Goal: Communication & Community: Answer question/provide support

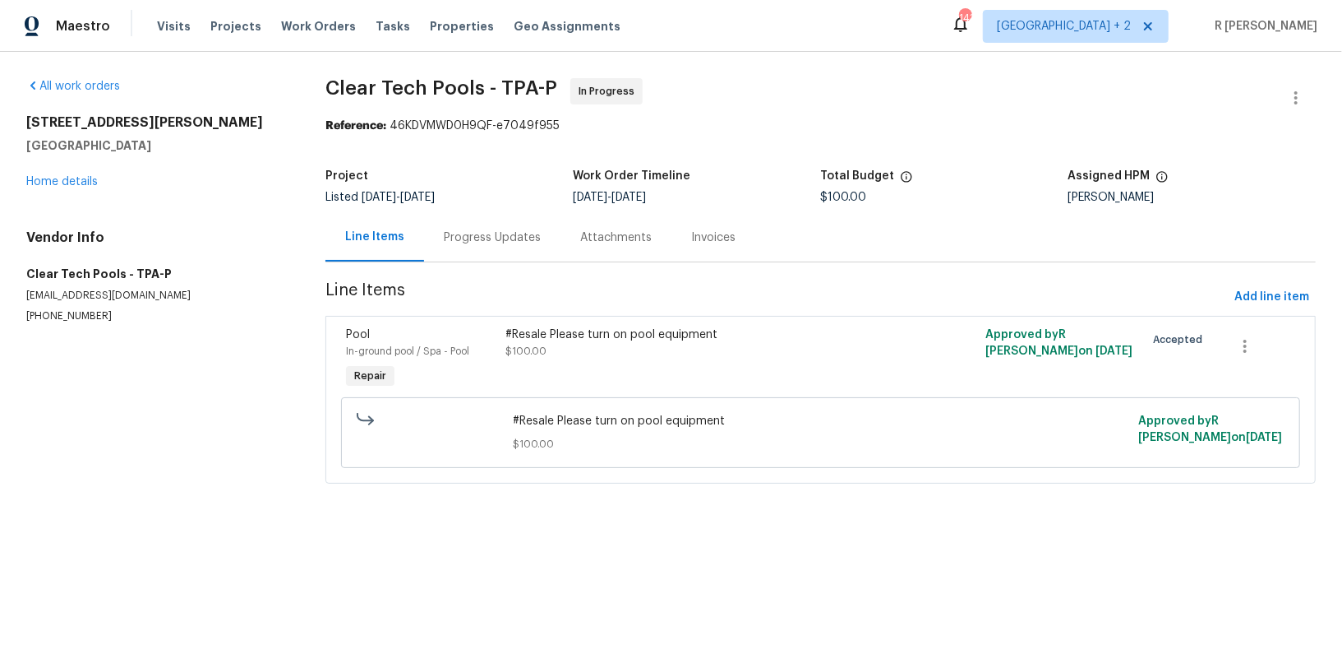
click at [478, 224] on div "Progress Updates" at bounding box center [492, 237] width 136 height 49
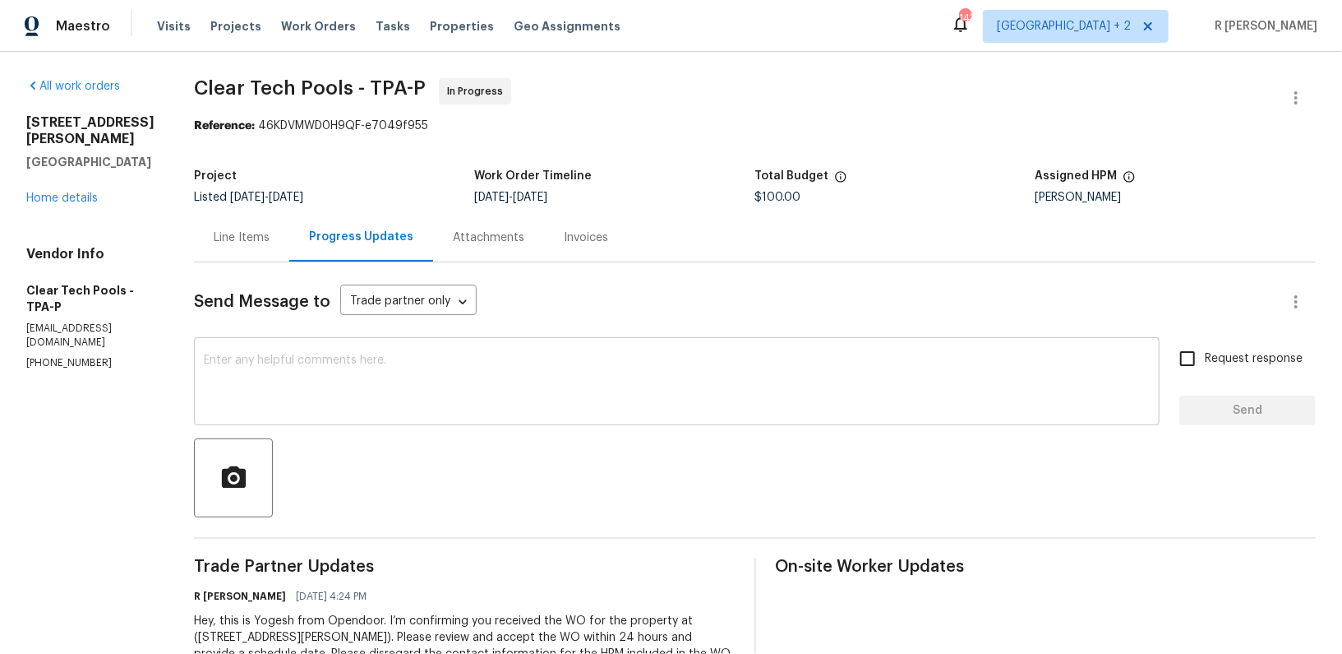
click at [478, 373] on textarea at bounding box center [677, 383] width 946 height 58
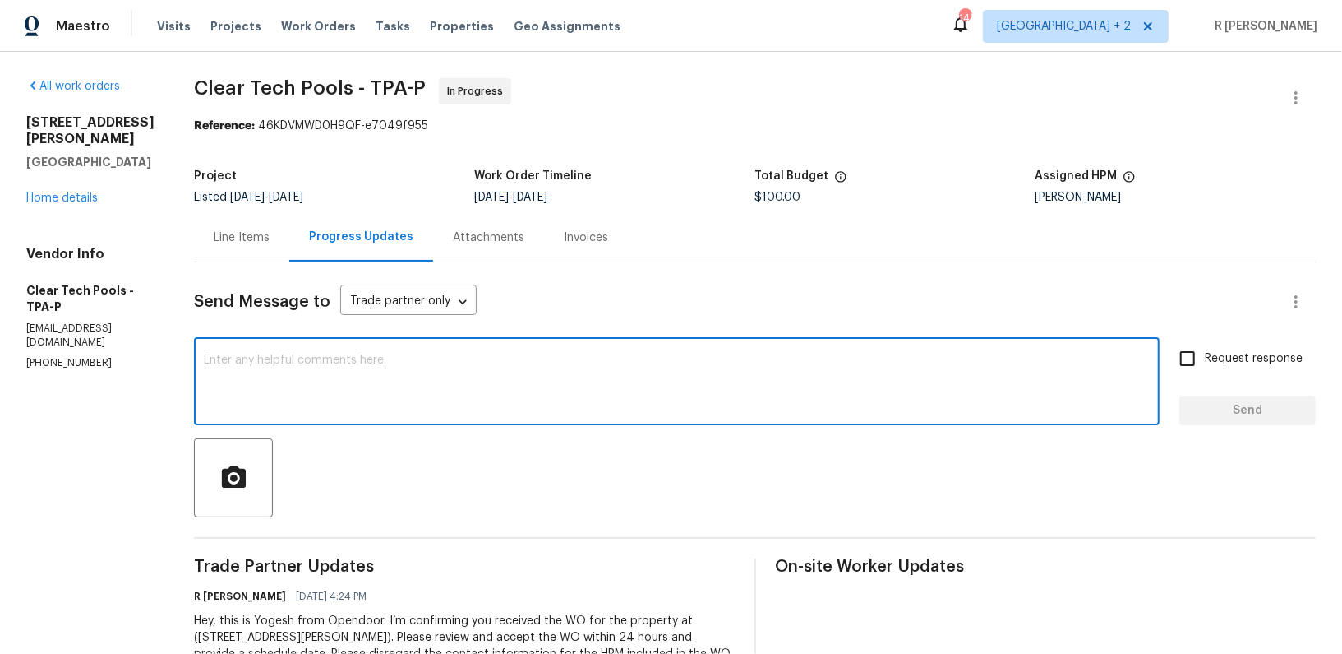
paste textarea "Hi Team, can we get a status update on the work order? Thanks!"
type textarea "Hi Team, can we get a status update on the work order? Thanks!"
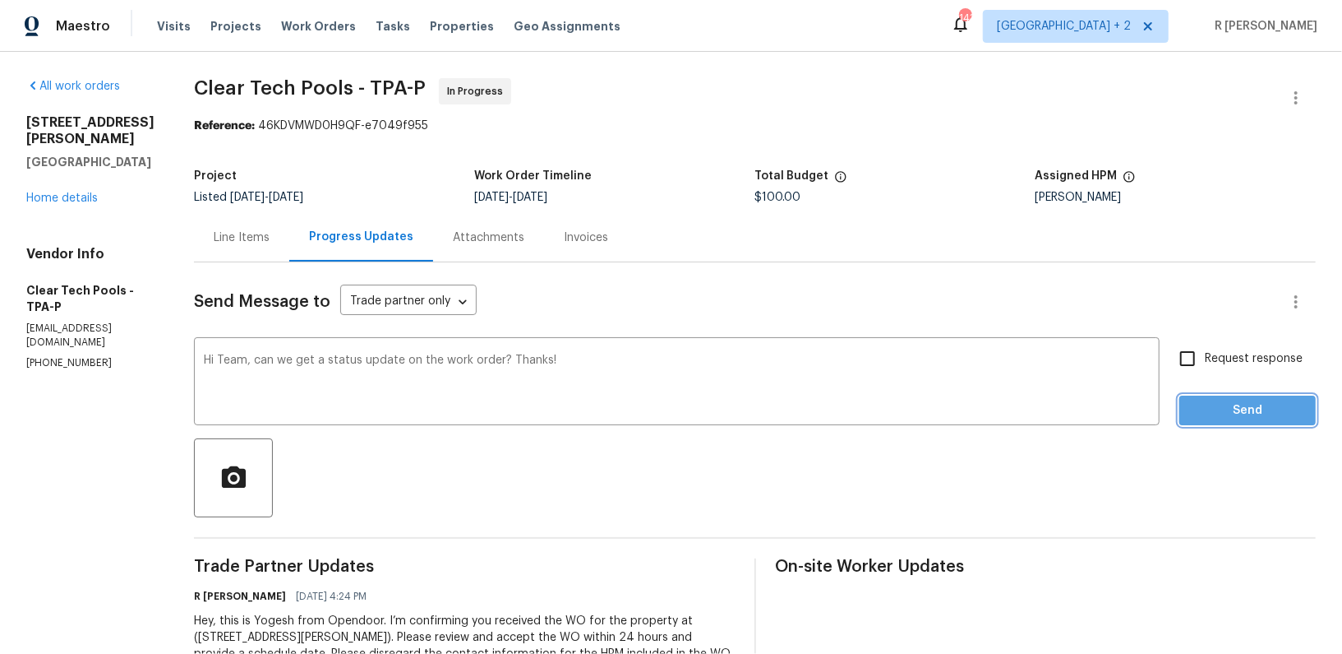
click at [1238, 418] on span "Send" at bounding box center [1248, 410] width 110 height 21
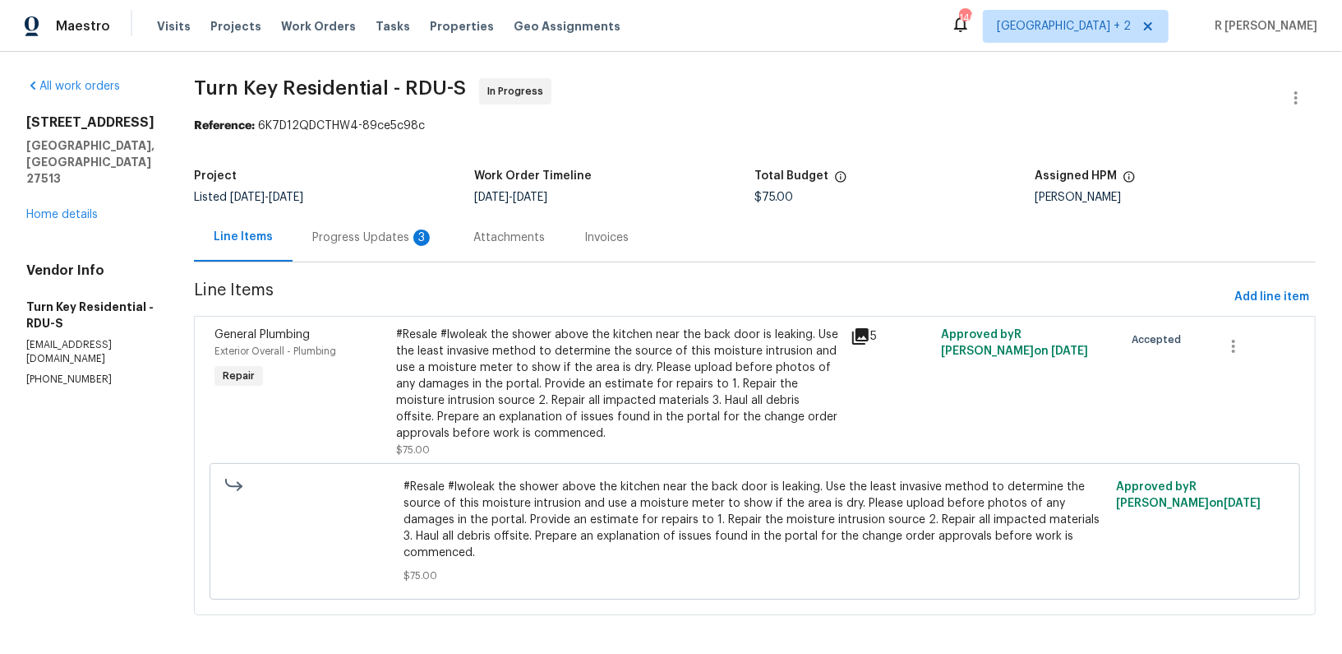
click at [423, 230] on div "Progress Updates 3" at bounding box center [373, 237] width 122 height 16
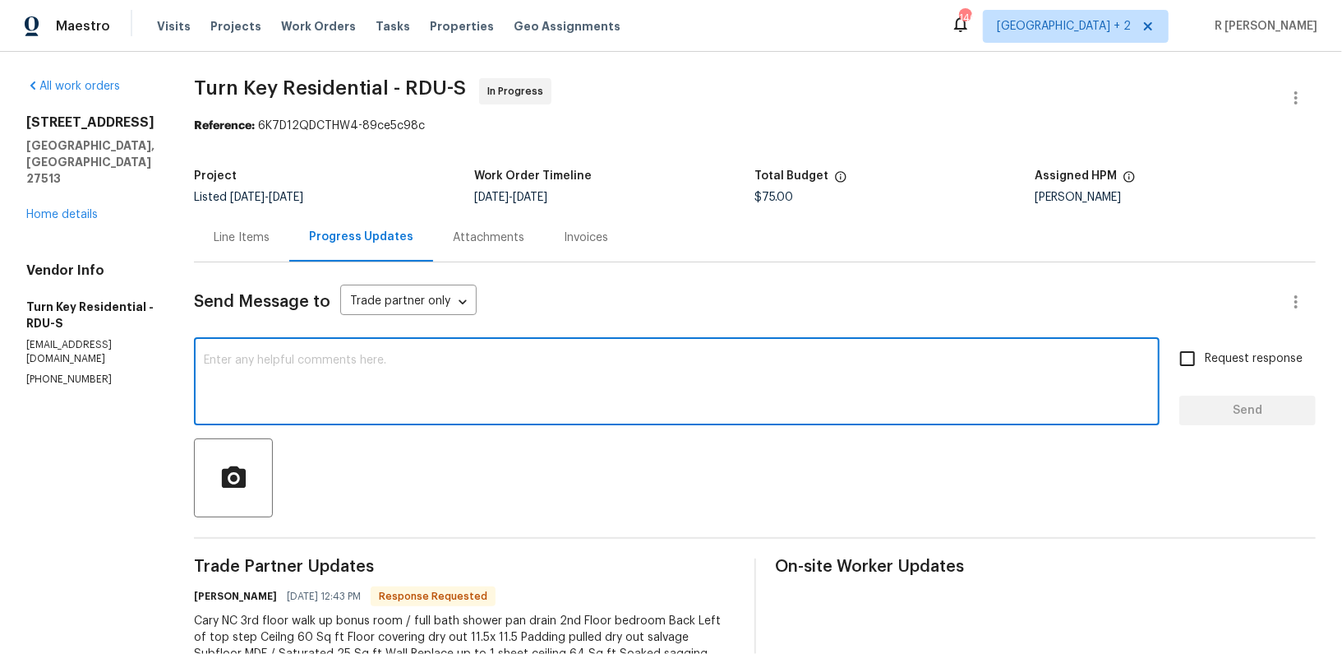
click at [455, 404] on textarea at bounding box center [677, 383] width 946 height 58
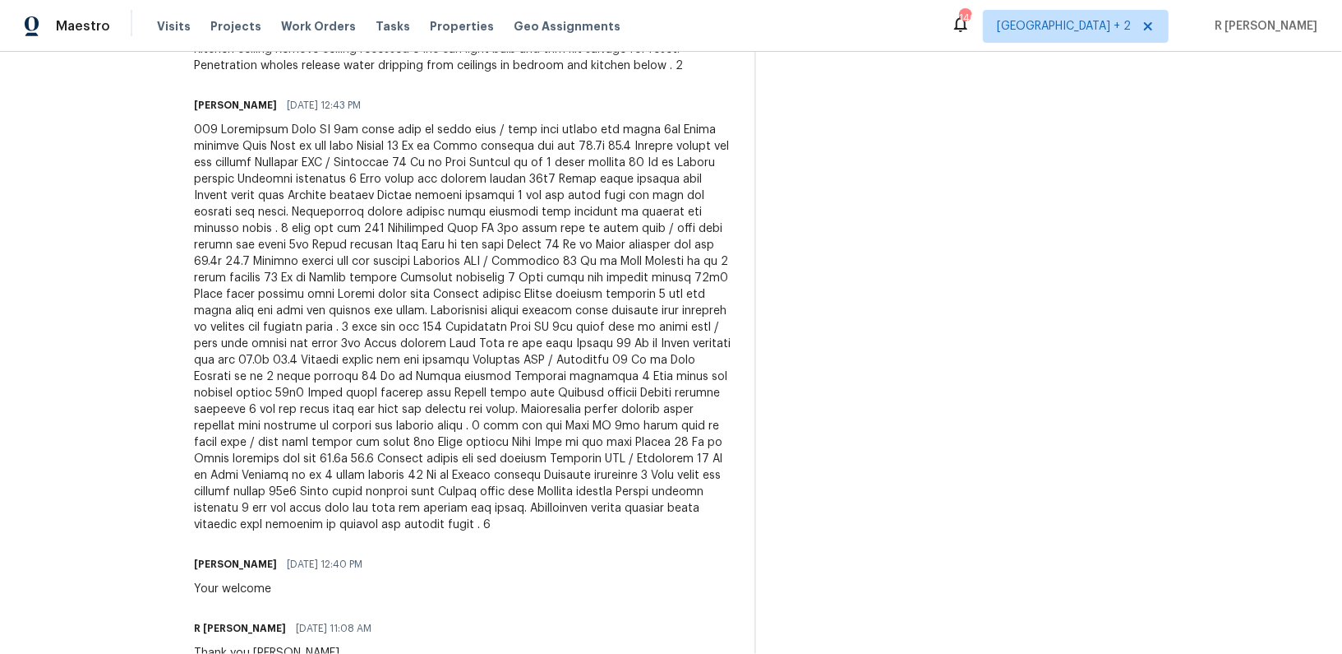
scroll to position [655, 0]
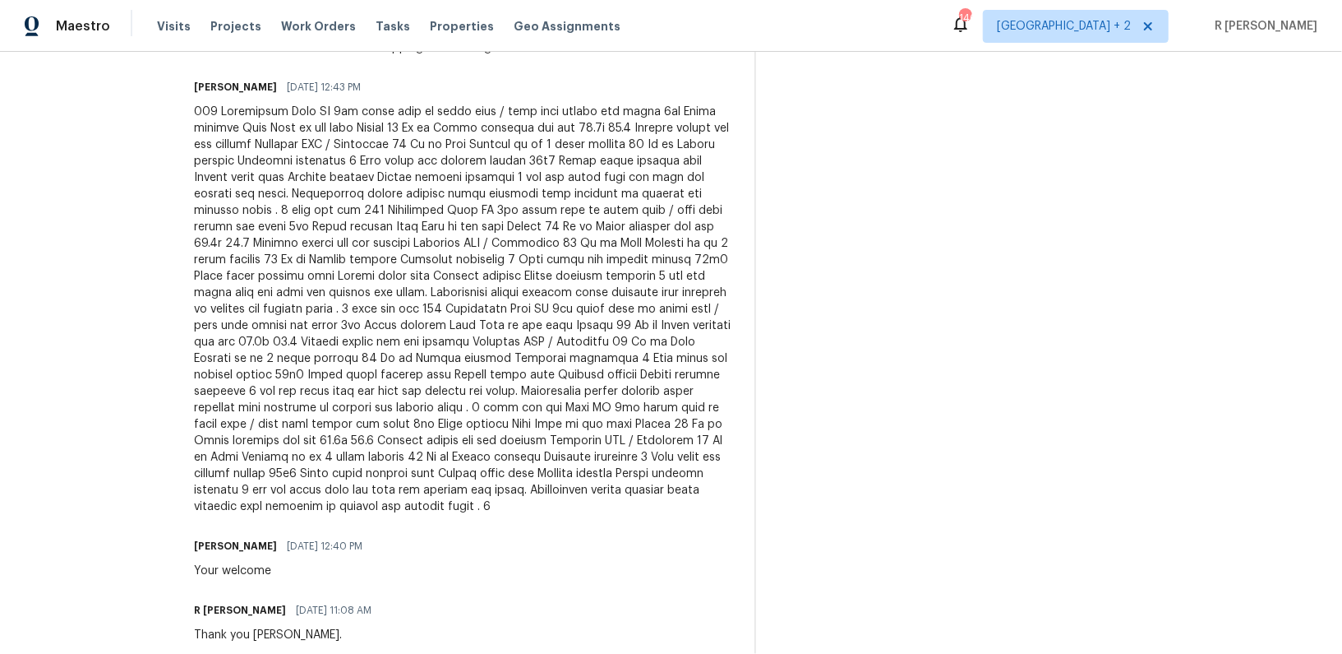
click at [382, 404] on div at bounding box center [464, 309] width 541 height 411
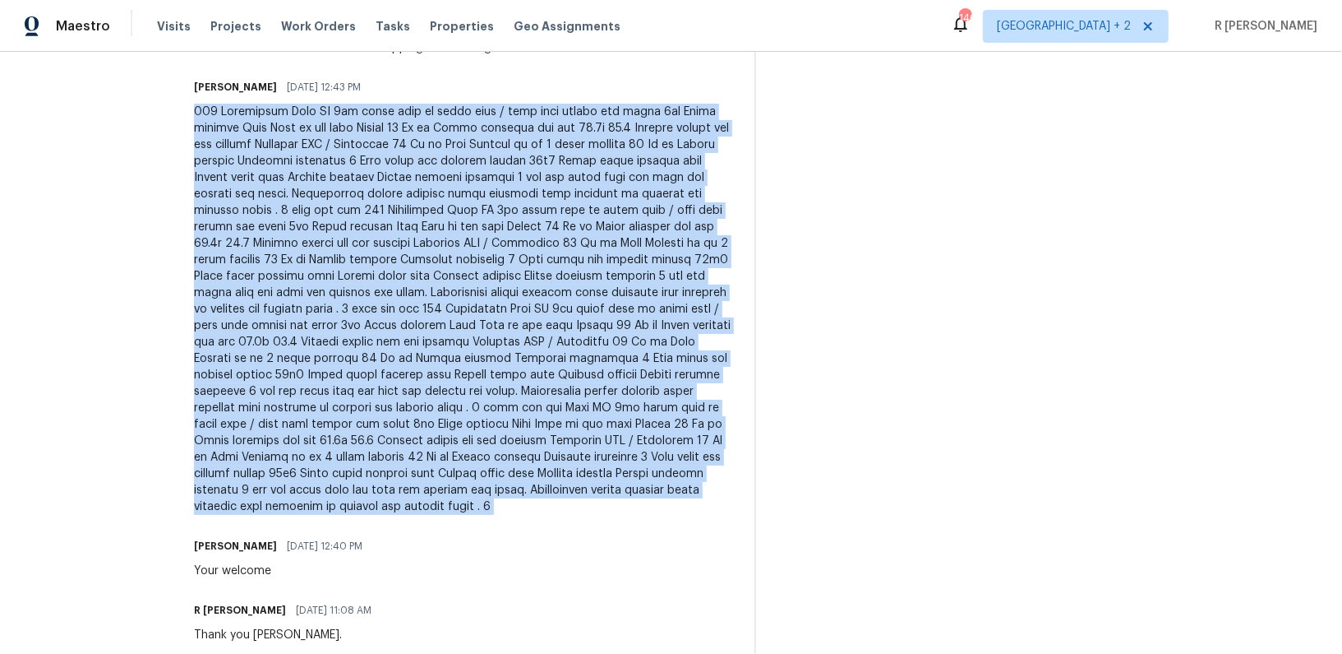
click at [382, 404] on div at bounding box center [464, 309] width 541 height 411
copy div "113 Crosswinds Cary NC 3rd floor walk up bonus room / full bath shower pan drai…"
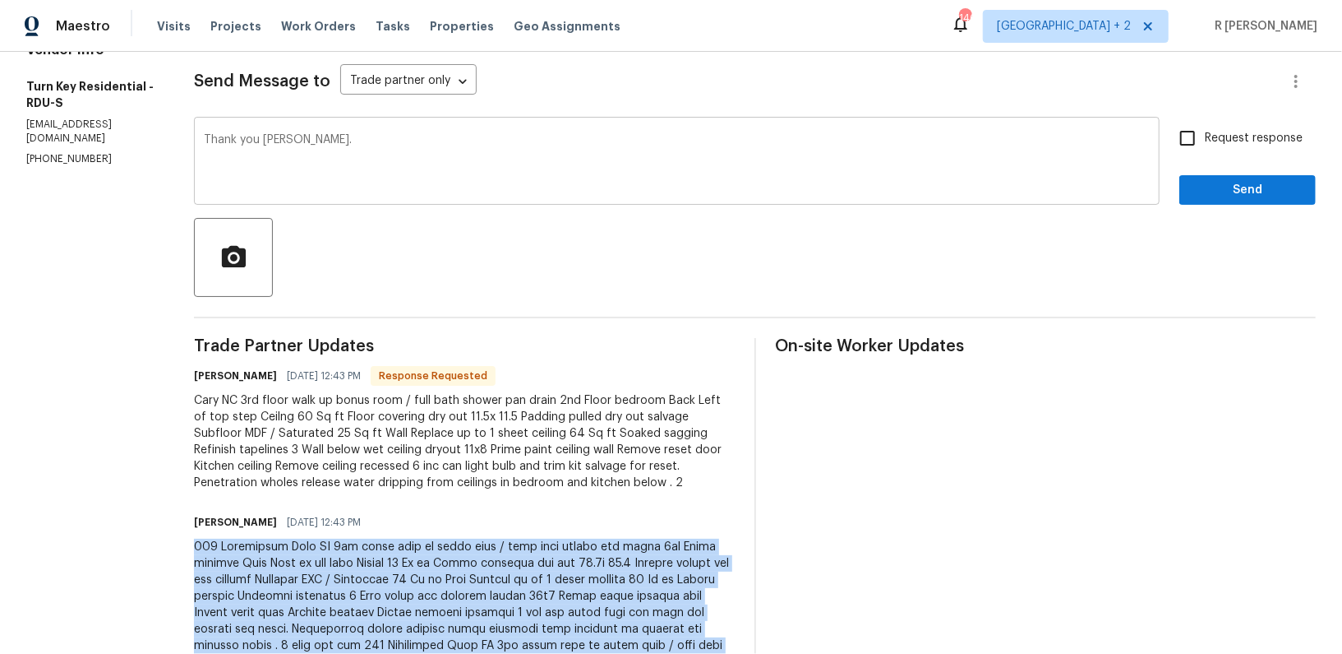
scroll to position [263, 0]
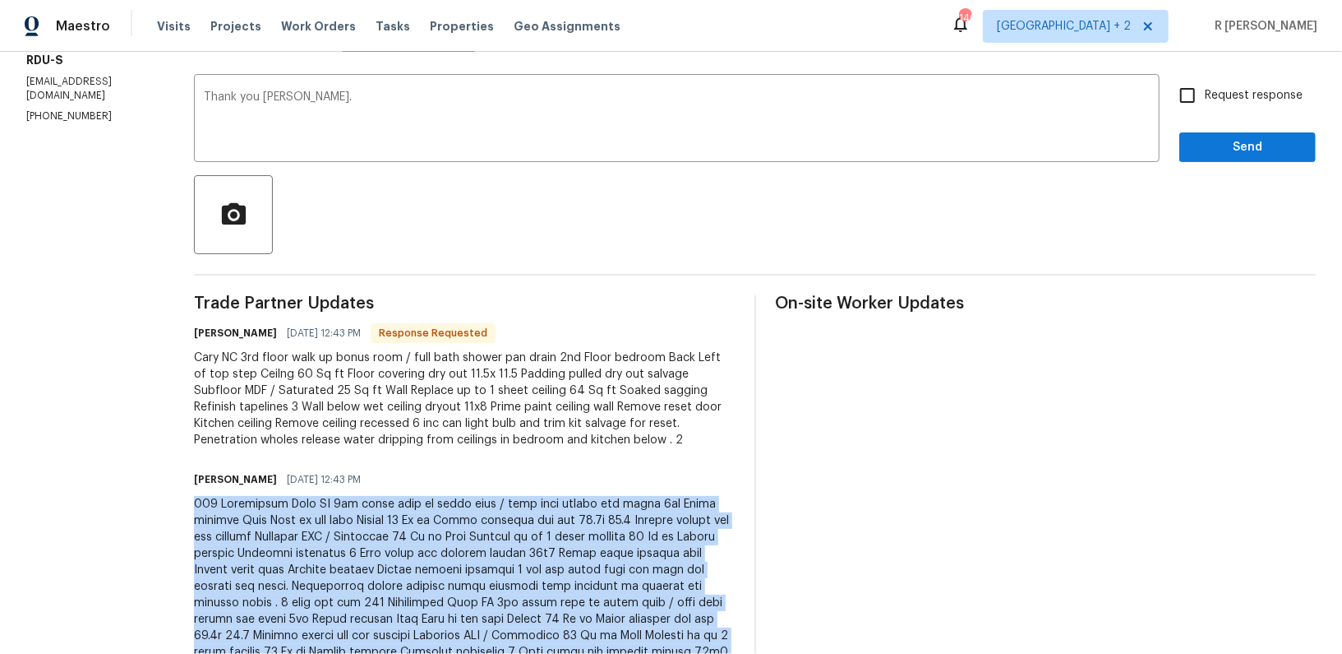
click at [306, 399] on div "Cary NC 3rd floor walk up bonus room / full bath shower pan drain 2nd Floor bed…" at bounding box center [464, 398] width 541 height 99
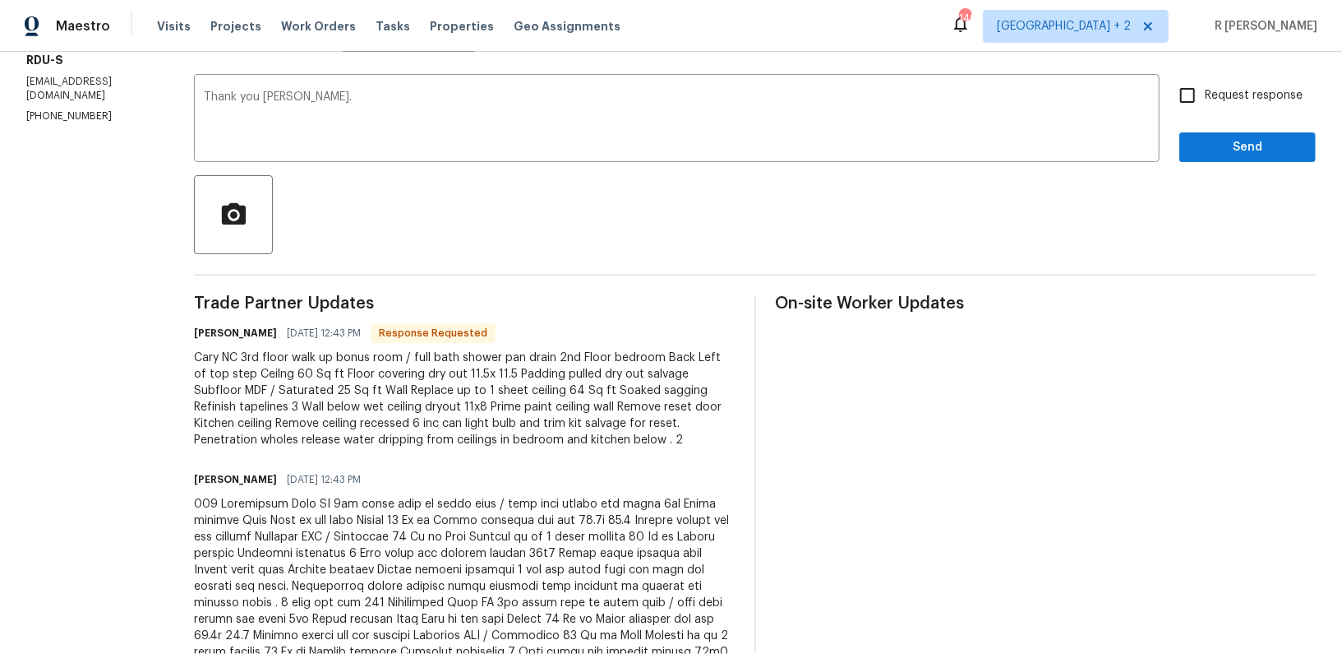
click at [306, 399] on div "Cary NC 3rd floor walk up bonus room / full bath shower pan drain 2nd Floor bed…" at bounding box center [464, 398] width 541 height 99
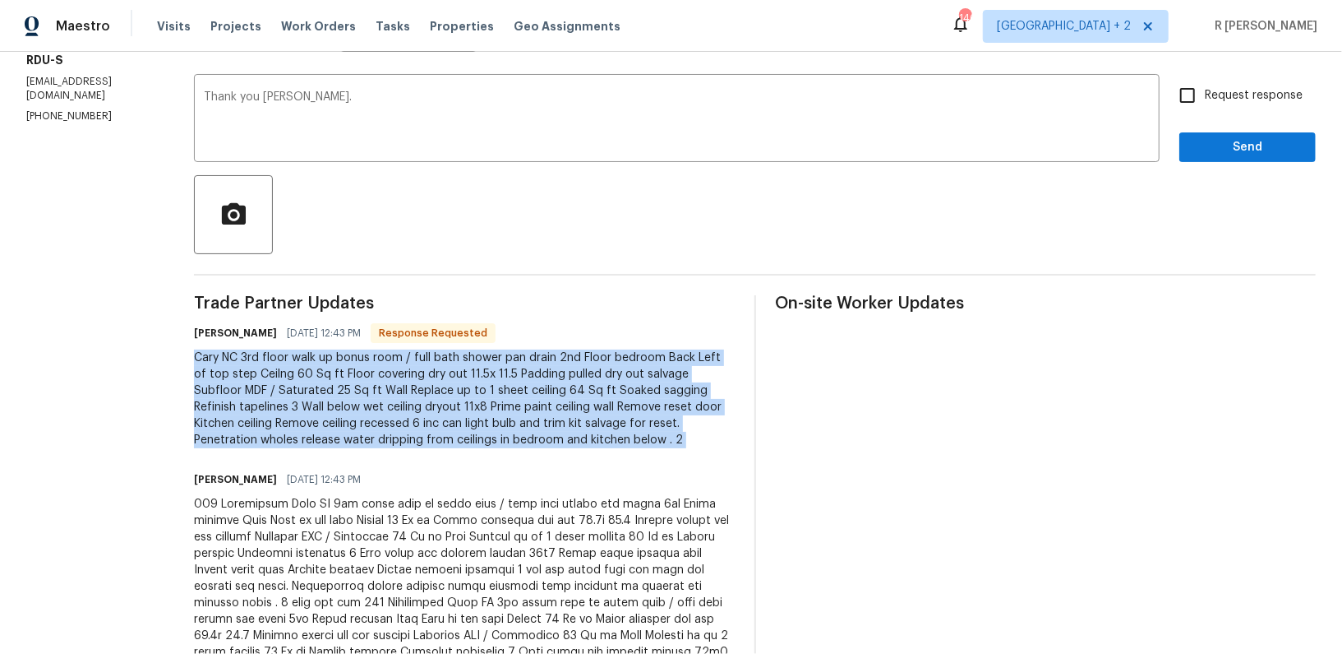
click at [306, 399] on div "Cary NC 3rd floor walk up bonus room / full bath shower pan drain 2nd Floor bed…" at bounding box center [464, 398] width 541 height 99
copy div "Cary NC 3rd floor walk up bonus room / full bath shower pan drain 2nd Floor bed…"
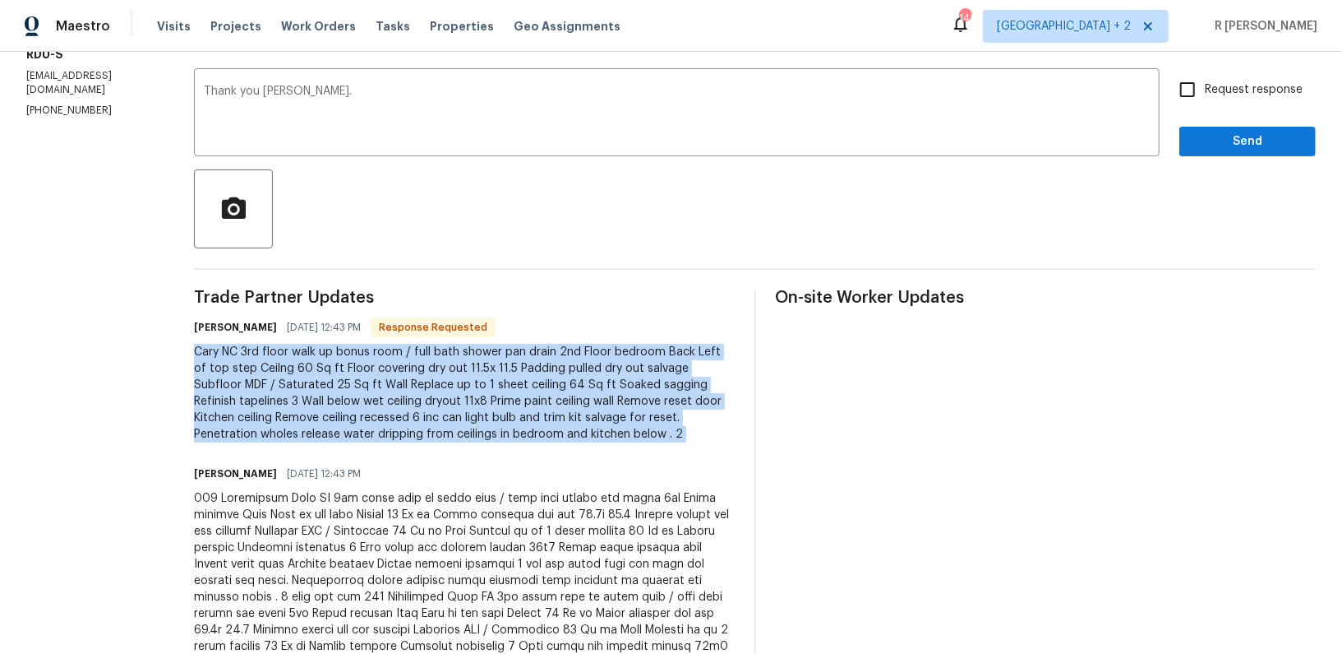
scroll to position [74, 0]
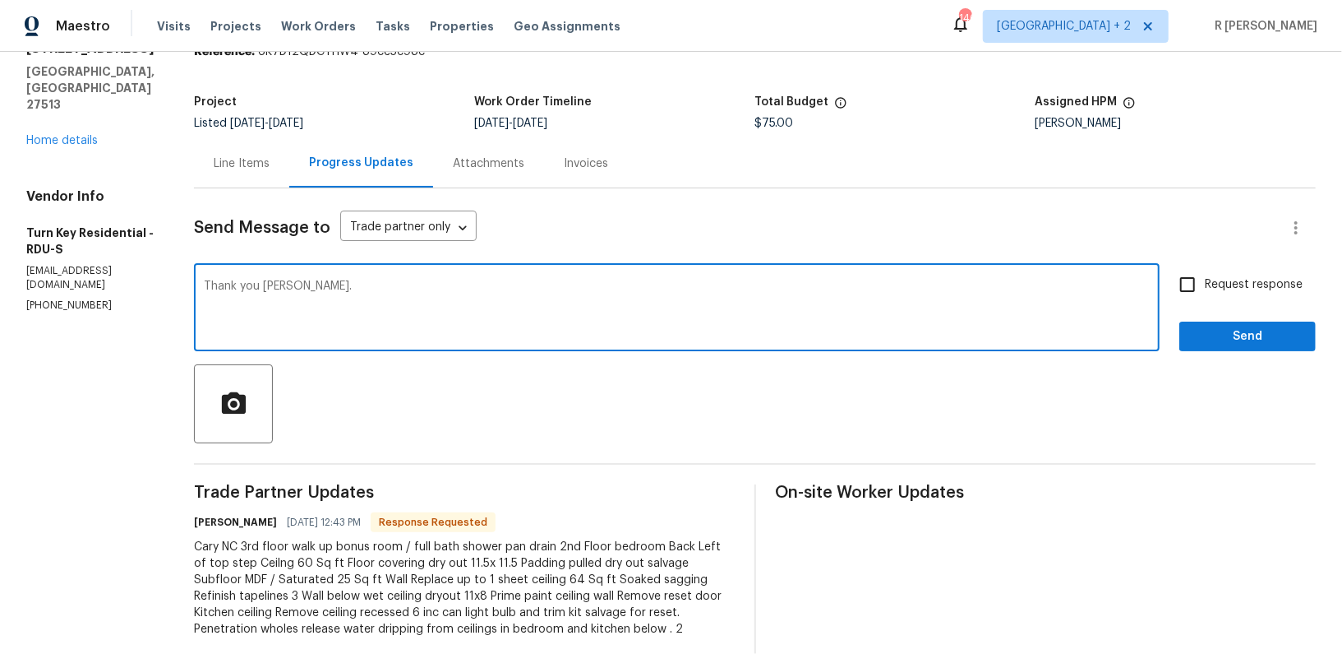
click at [483, 314] on textarea "Thank you Maria." at bounding box center [677, 309] width 946 height 58
type textarea "Thank you Maria. Kindly provide us the cost estimate for the repairs."
click at [1251, 284] on span "Request response" at bounding box center [1254, 284] width 98 height 17
click at [1205, 284] on input "Request response" at bounding box center [1188, 284] width 35 height 35
checkbox input "true"
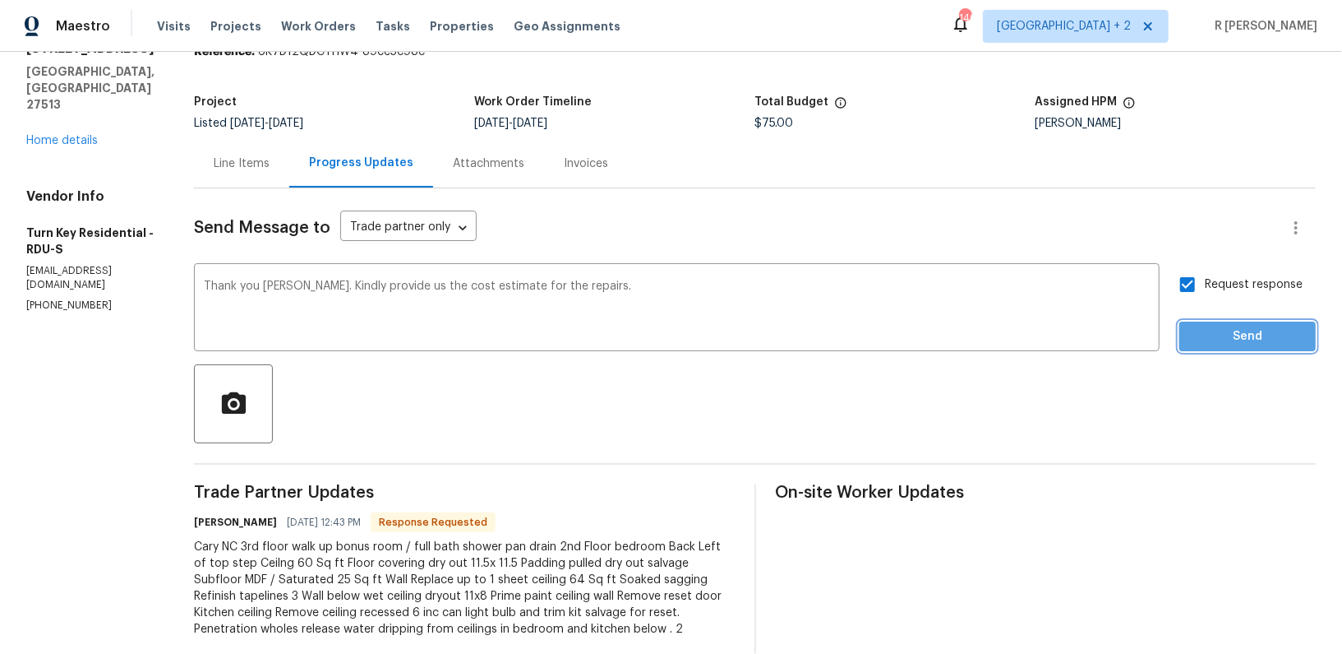
click at [1237, 341] on span "Send" at bounding box center [1248, 336] width 110 height 21
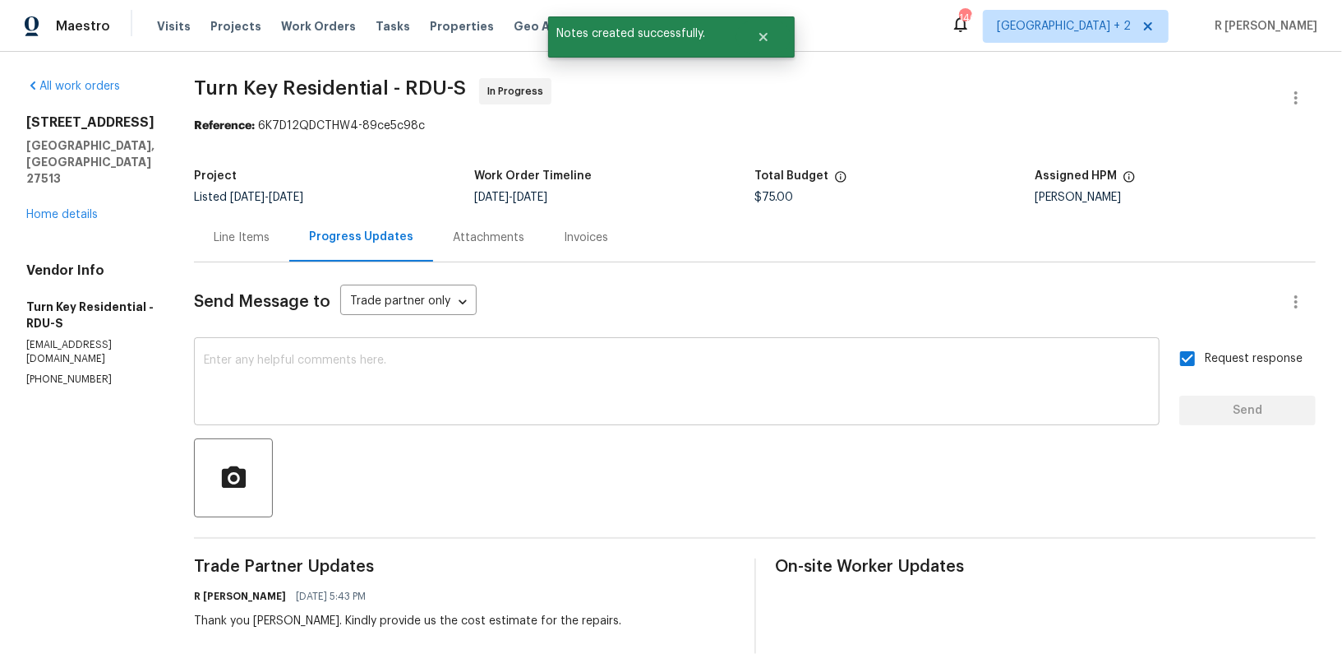
click at [699, 370] on textarea at bounding box center [677, 383] width 946 height 58
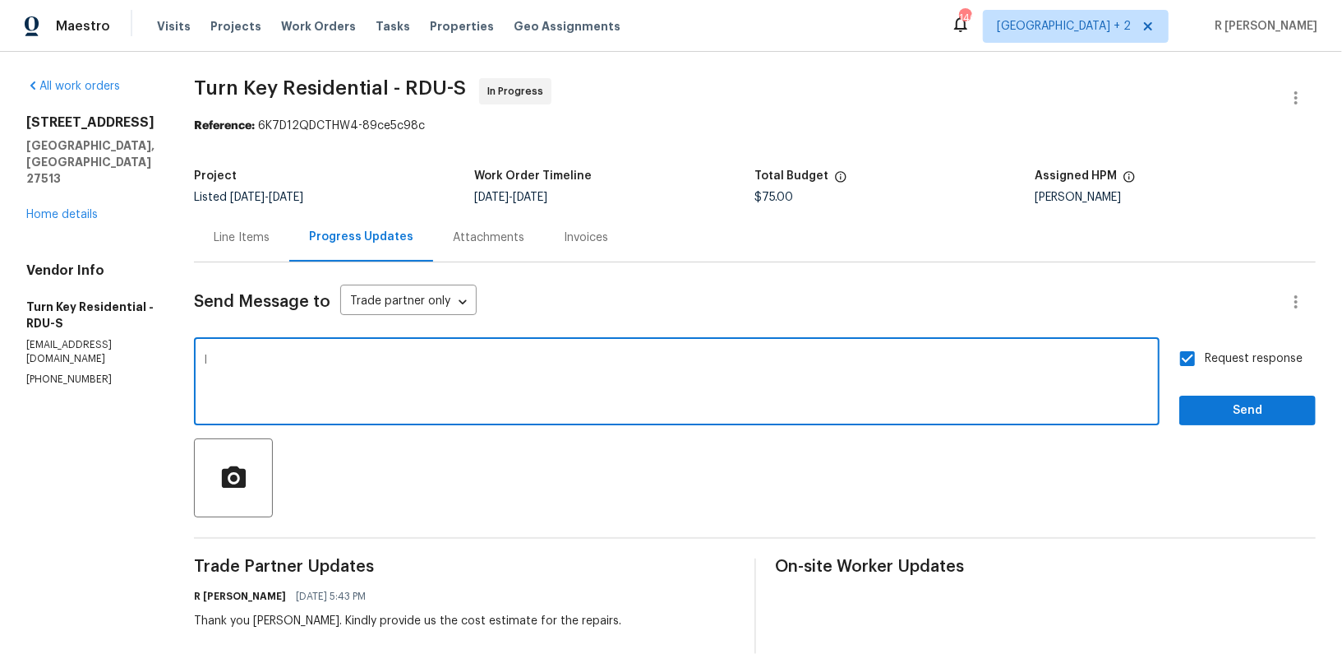
type textarea "I"
type textarea "Is the leak has been stopped. Kindly confirm"
paste textarea "has the leak been stopped? Kindly confirm."
click at [244, 358] on textarea "has the leak been stopped? Kindly confirm." at bounding box center [677, 383] width 946 height 58
drag, startPoint x: 390, startPoint y: 363, endPoint x: 226, endPoint y: 355, distance: 164.6
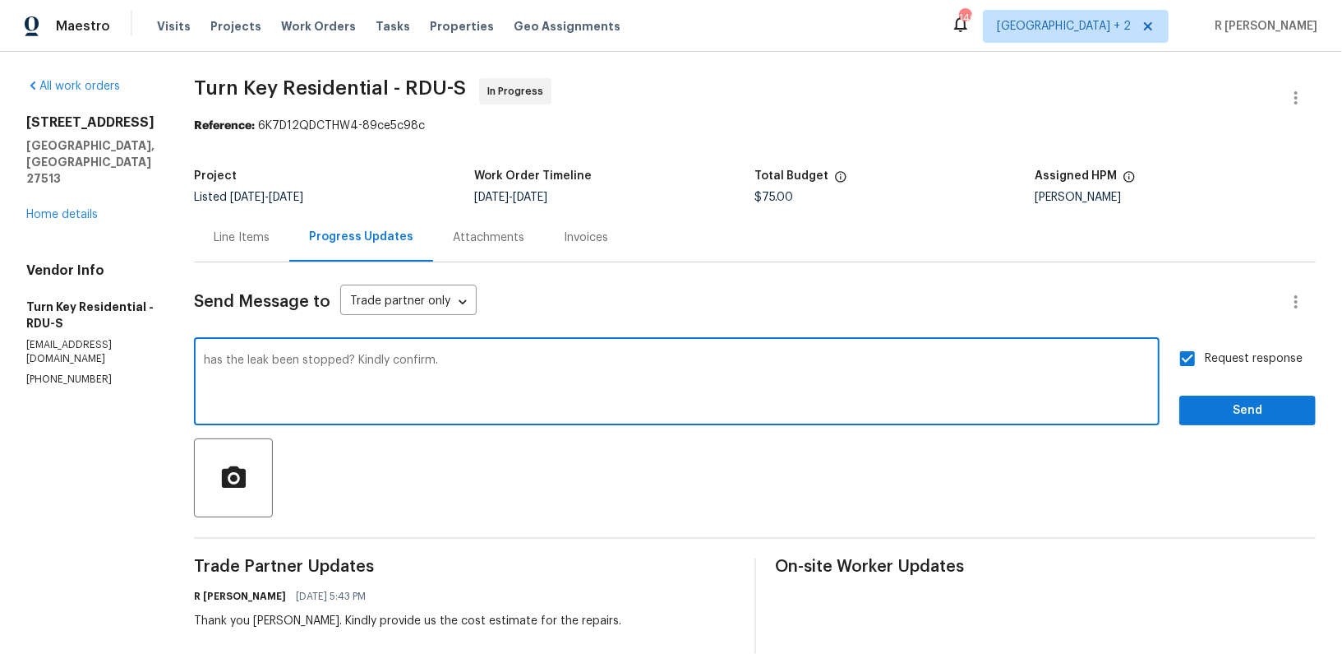
click at [422, 361] on textarea "Kindly confirm." at bounding box center [677, 383] width 946 height 58
paste textarea "has the leak been stopped?"
click at [336, 359] on textarea "Kindly confirm if has the leak been stopped?" at bounding box center [677, 383] width 946 height 58
click at [344, 361] on textarea "Kindly confirm if has the leak been stopped?" at bounding box center [677, 383] width 946 height 58
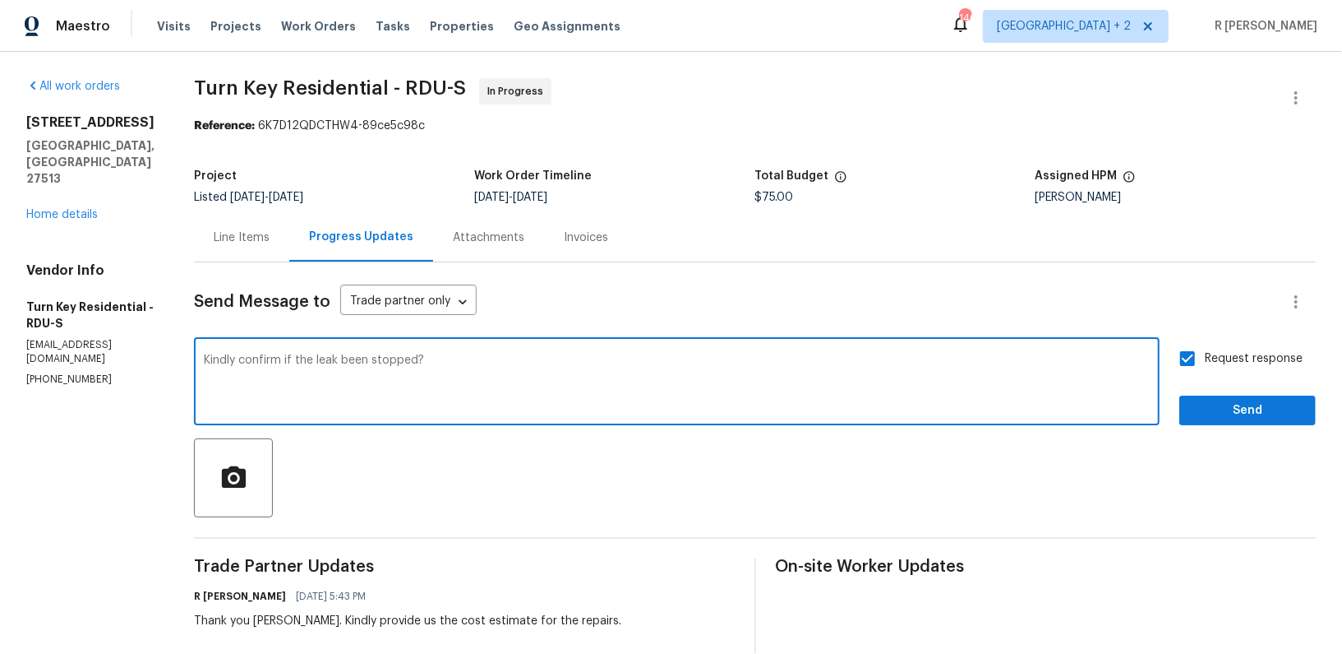
click at [381, 362] on textarea "Kindly confirm if the leak been stopped?" at bounding box center [677, 383] width 946 height 58
click at [671, 372] on textarea "Kindly confirm if the leak has been stopped?" at bounding box center [677, 383] width 946 height 58
type textarea "Kindly confirm if the leak has been stopped? Thank you."
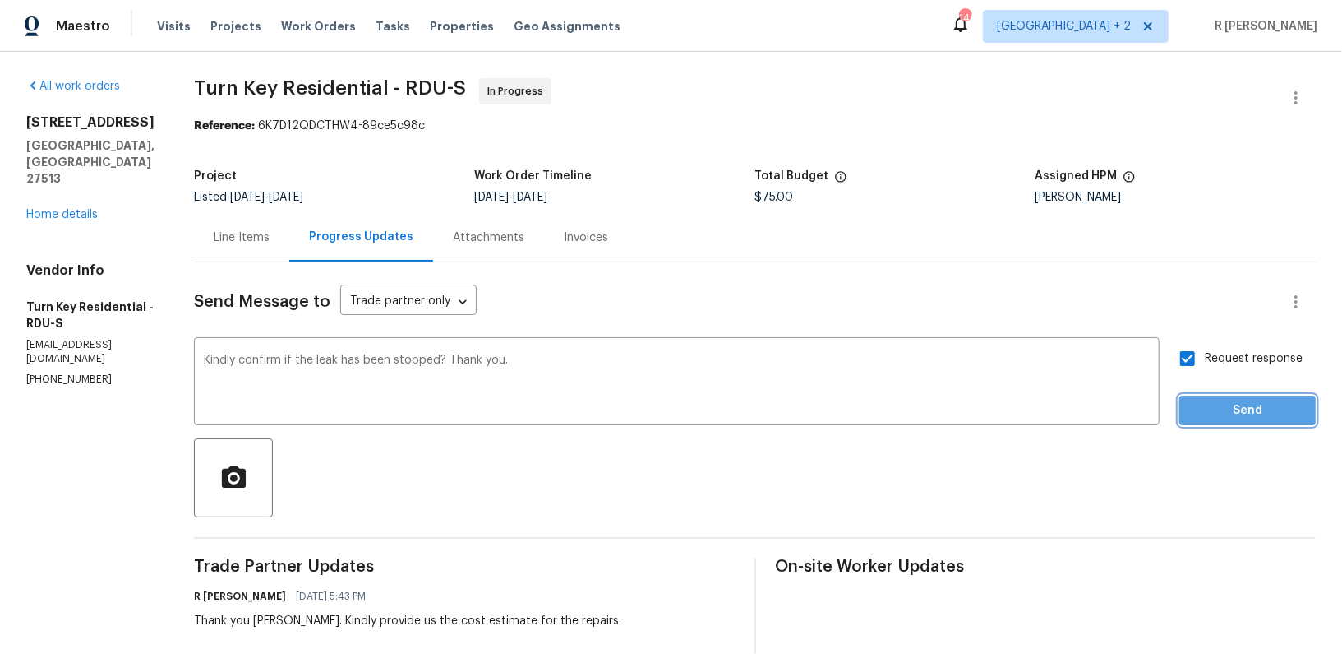
click at [1215, 400] on span "Send" at bounding box center [1248, 410] width 110 height 21
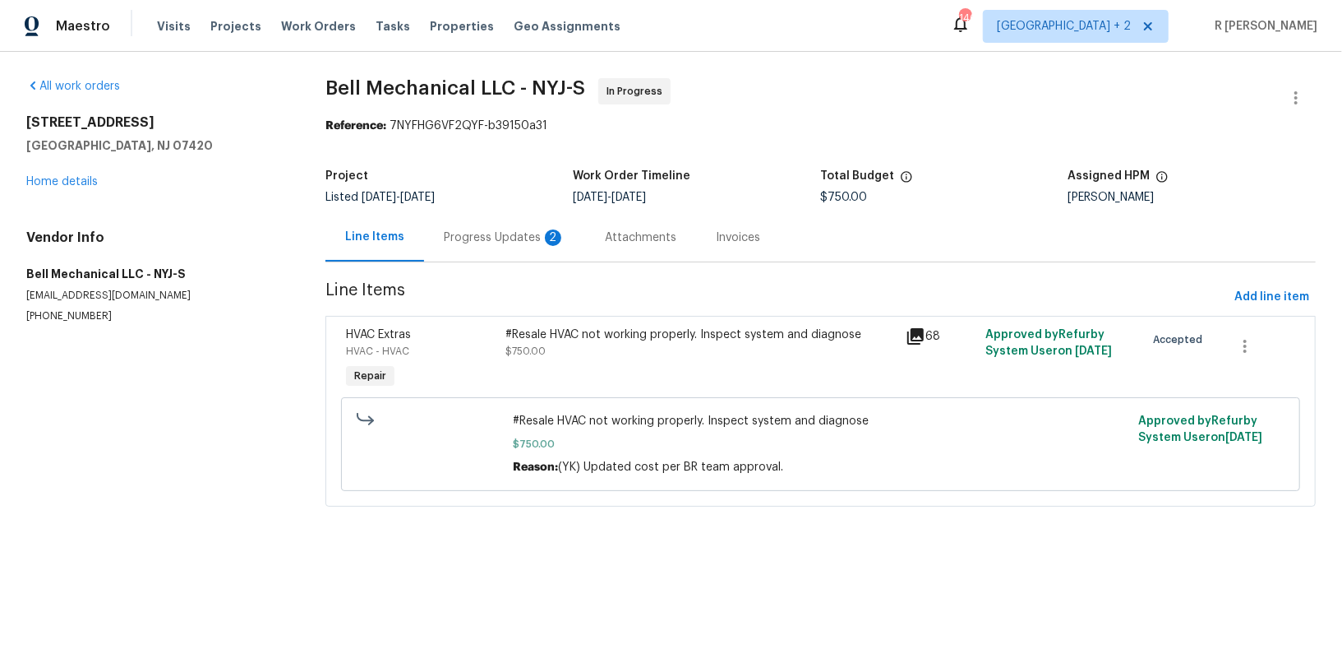
click at [508, 229] on div "Progress Updates 2" at bounding box center [505, 237] width 122 height 16
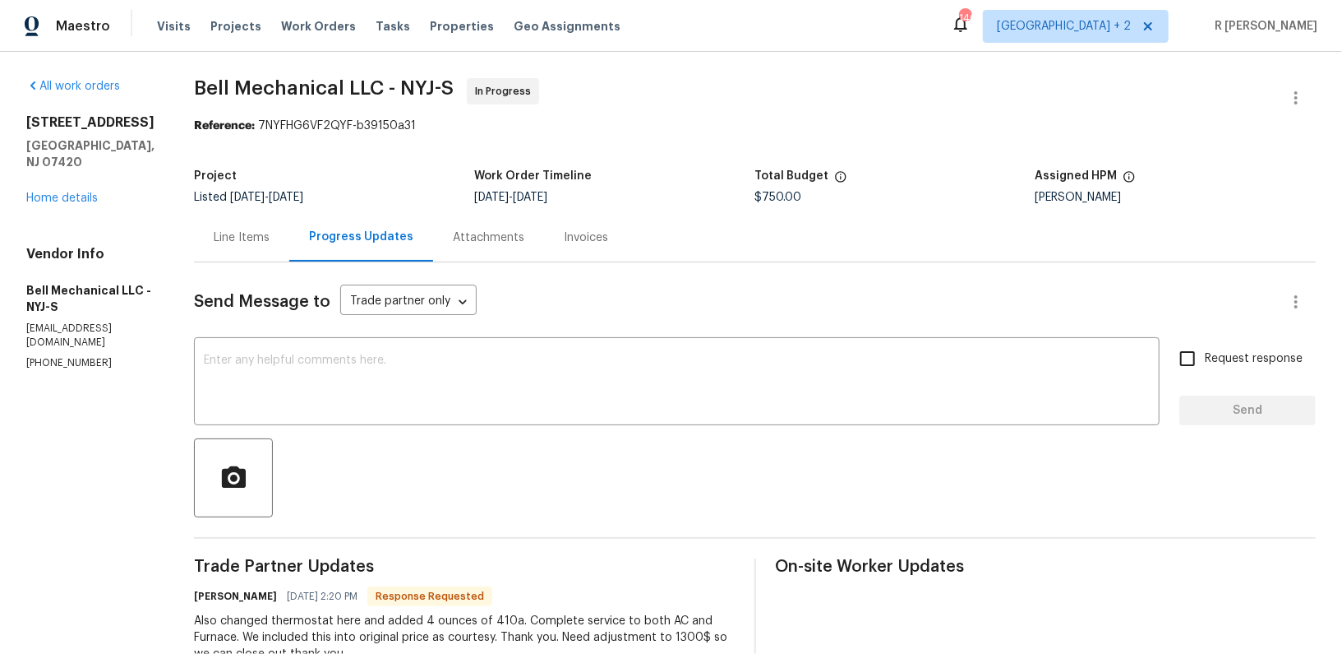
click at [258, 234] on div "Line Items" at bounding box center [242, 237] width 56 height 16
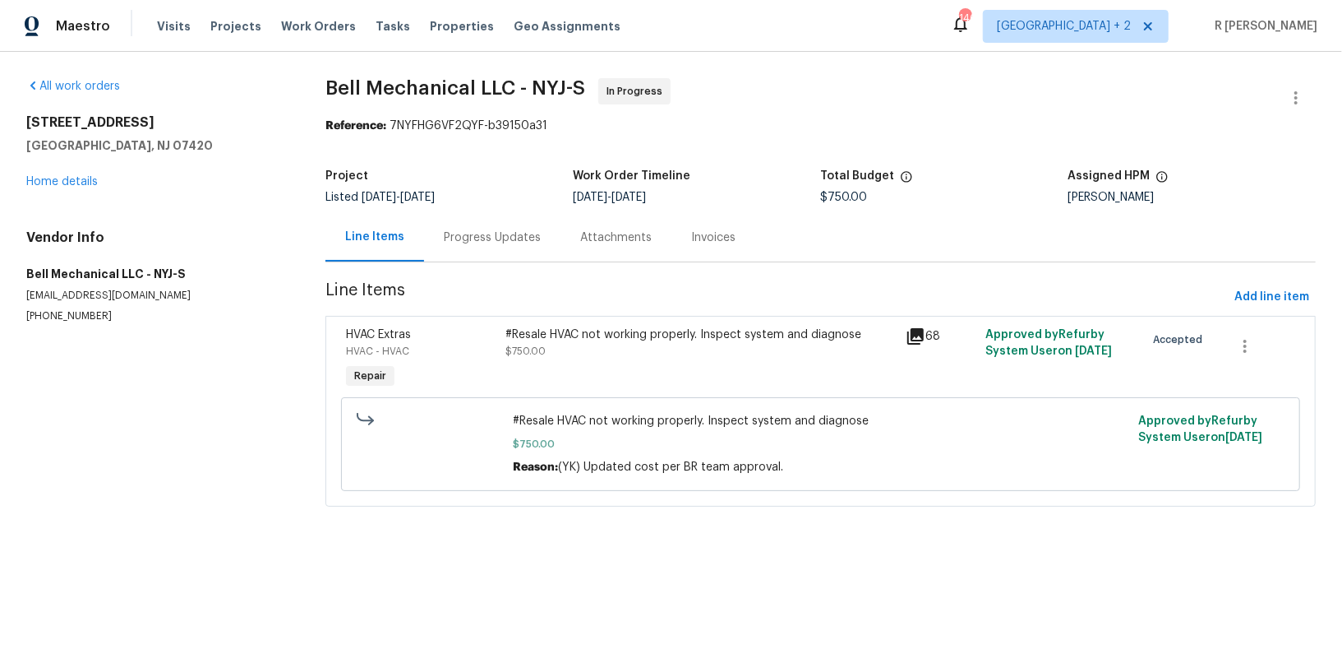
click at [586, 321] on div "#Resale HVAC not working properly. Inspect system and diagnose $750.00" at bounding box center [701, 359] width 400 height 76
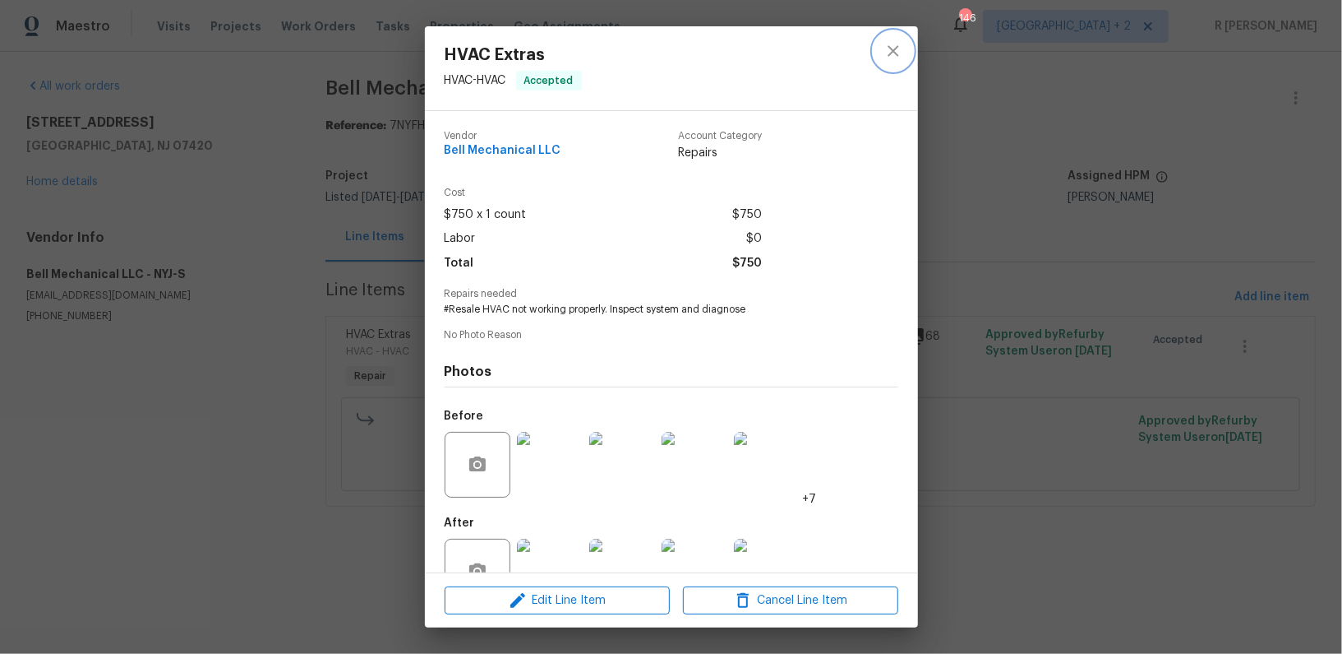
click at [876, 56] on button "close" at bounding box center [893, 50] width 39 height 39
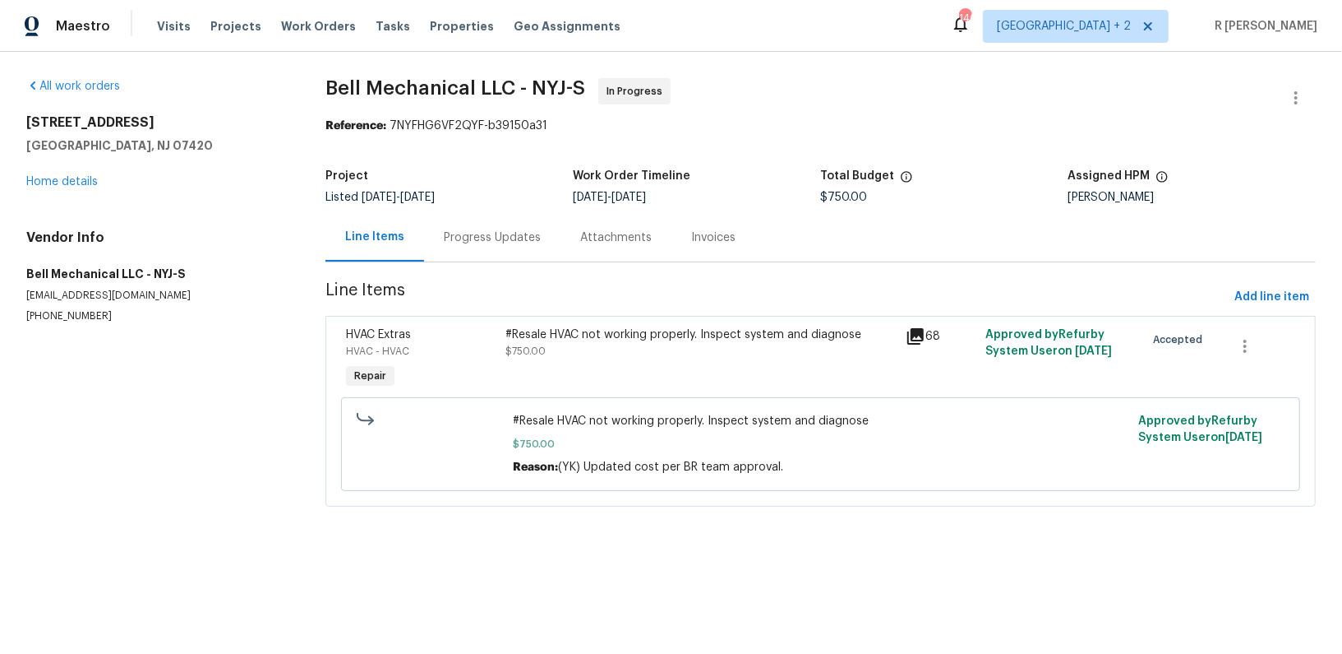
click at [494, 265] on section "Bell Mechanical LLC - NYJ-S In Progress Reference: 7NYFHG6VF2QYF-b39150a31 Proj…" at bounding box center [821, 302] width 991 height 448
click at [490, 243] on div "Progress Updates" at bounding box center [492, 237] width 97 height 16
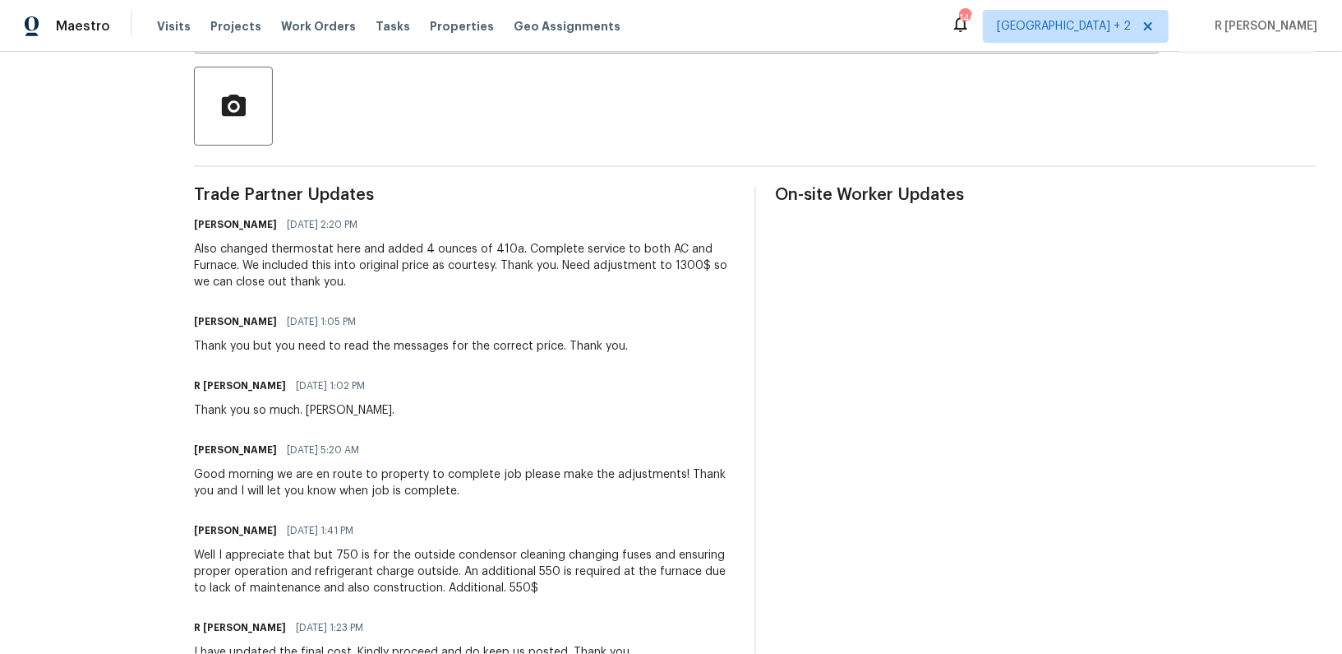
scroll to position [370, 0]
click at [292, 266] on div "Also changed thermostat here and added 4 ounces of 410a. Complete service to bo…" at bounding box center [464, 267] width 541 height 49
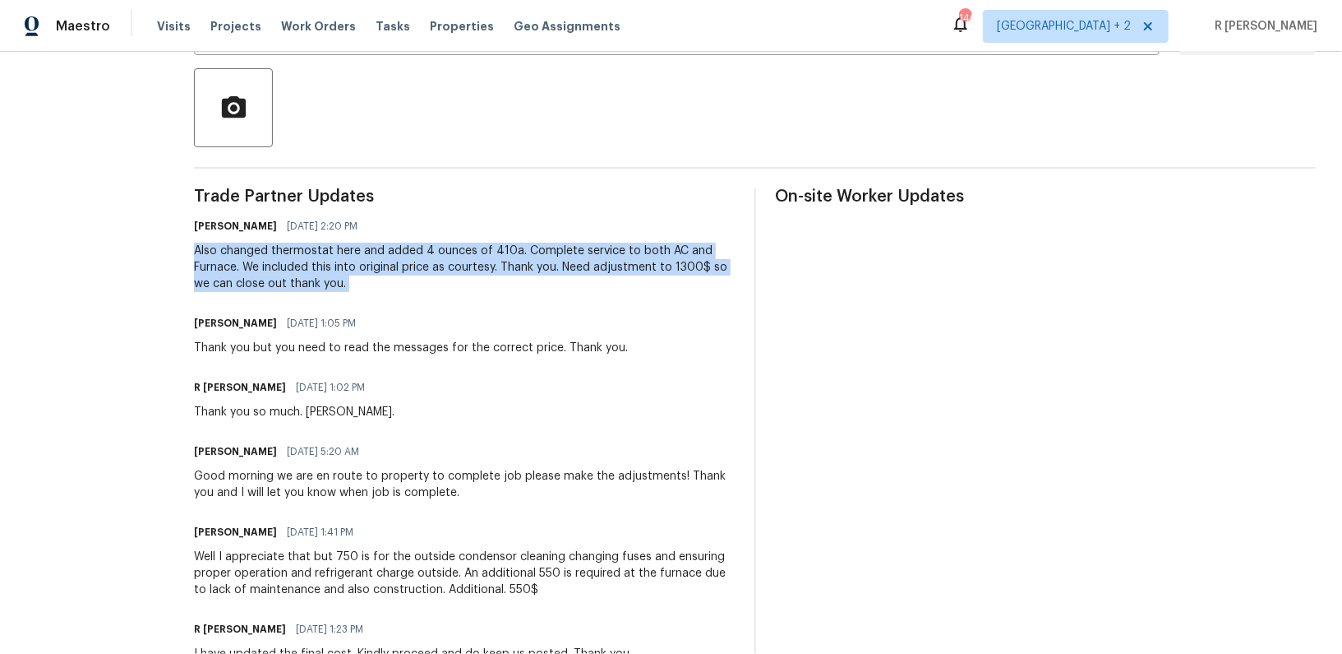
click at [292, 266] on div "Also changed thermostat here and added 4 ounces of 410a. Complete service to bo…" at bounding box center [464, 267] width 541 height 49
copy div "Also changed thermostat here and added 4 ounces of 410a. Complete service to bo…"
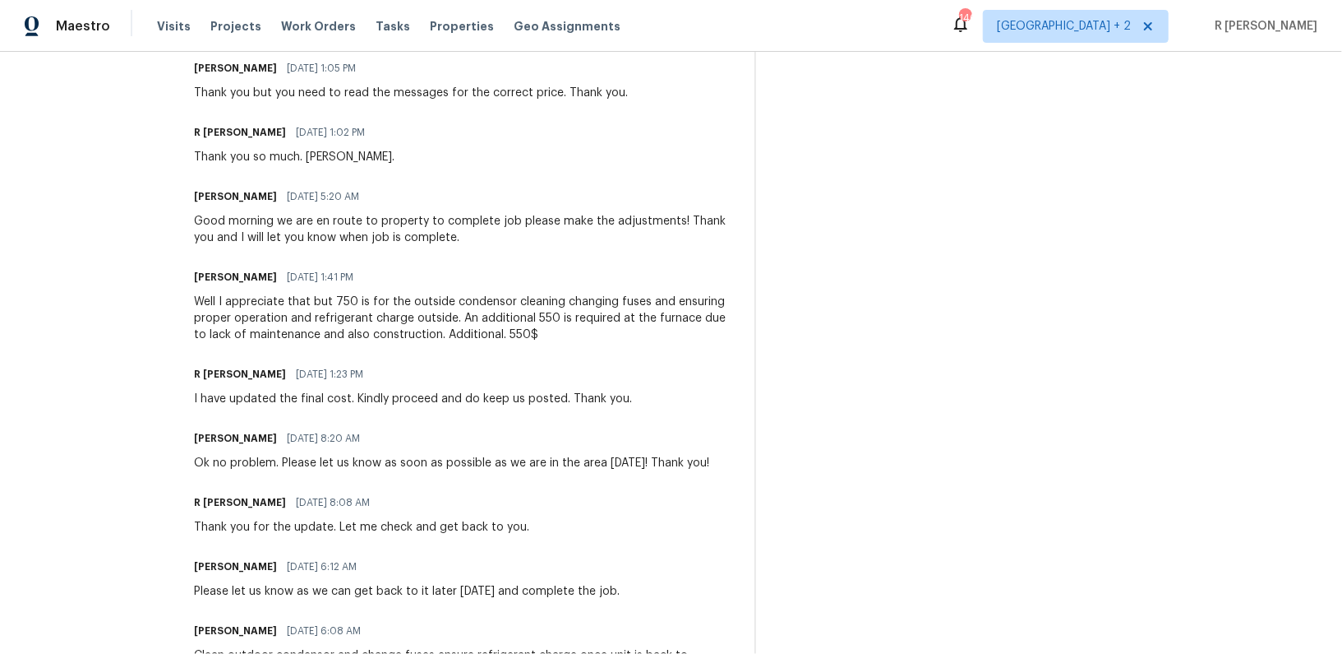
scroll to position [630, 0]
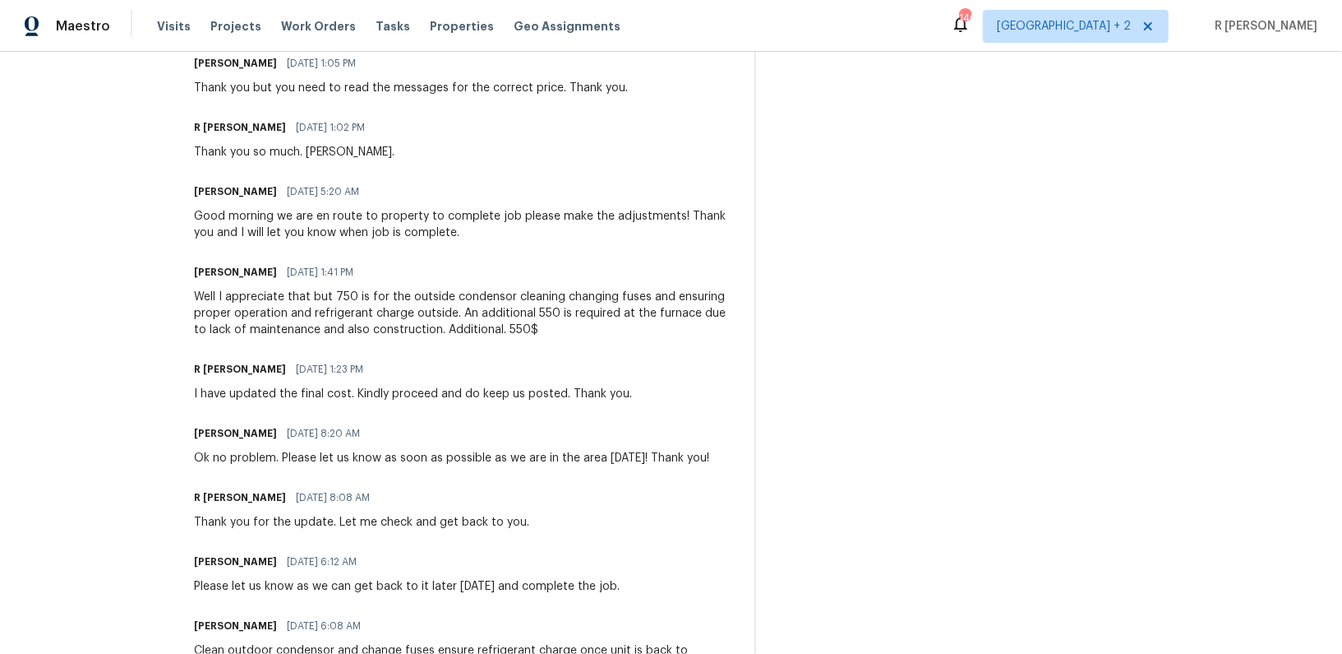
click at [309, 518] on div "Thank you for the update. Let me check and get back to you." at bounding box center [361, 522] width 335 height 16
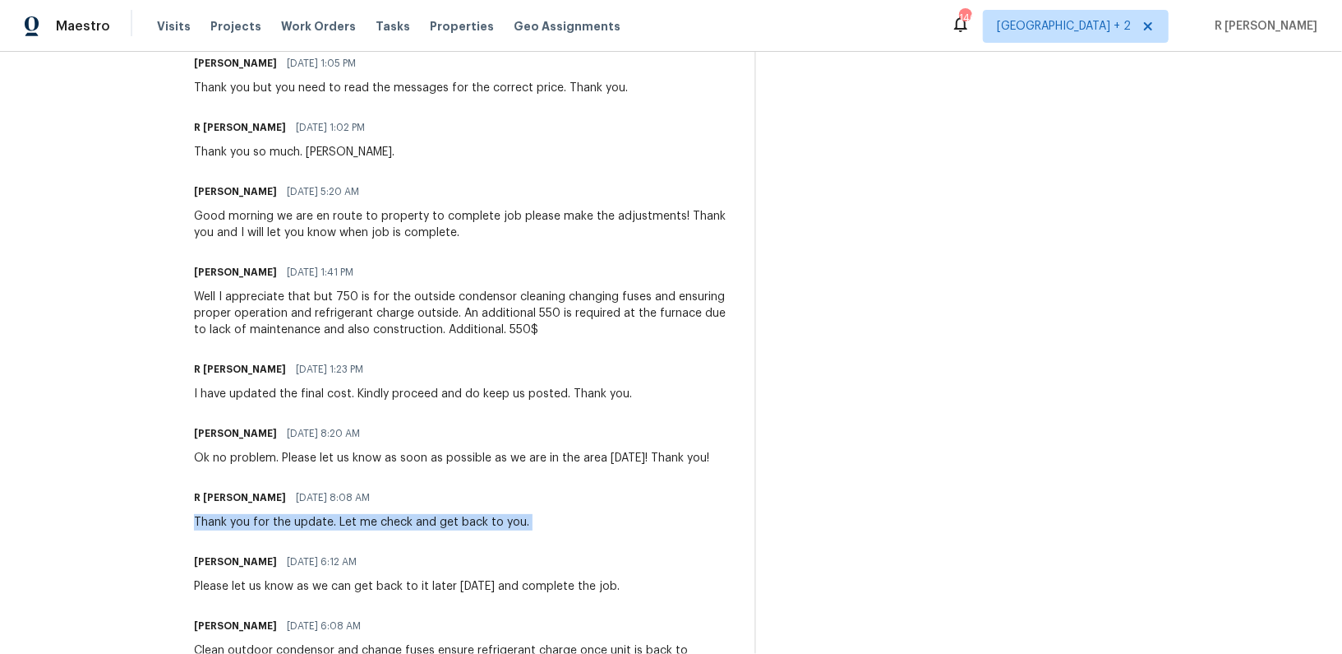
copy div "Thank you for the update. Let me check and get back to you."
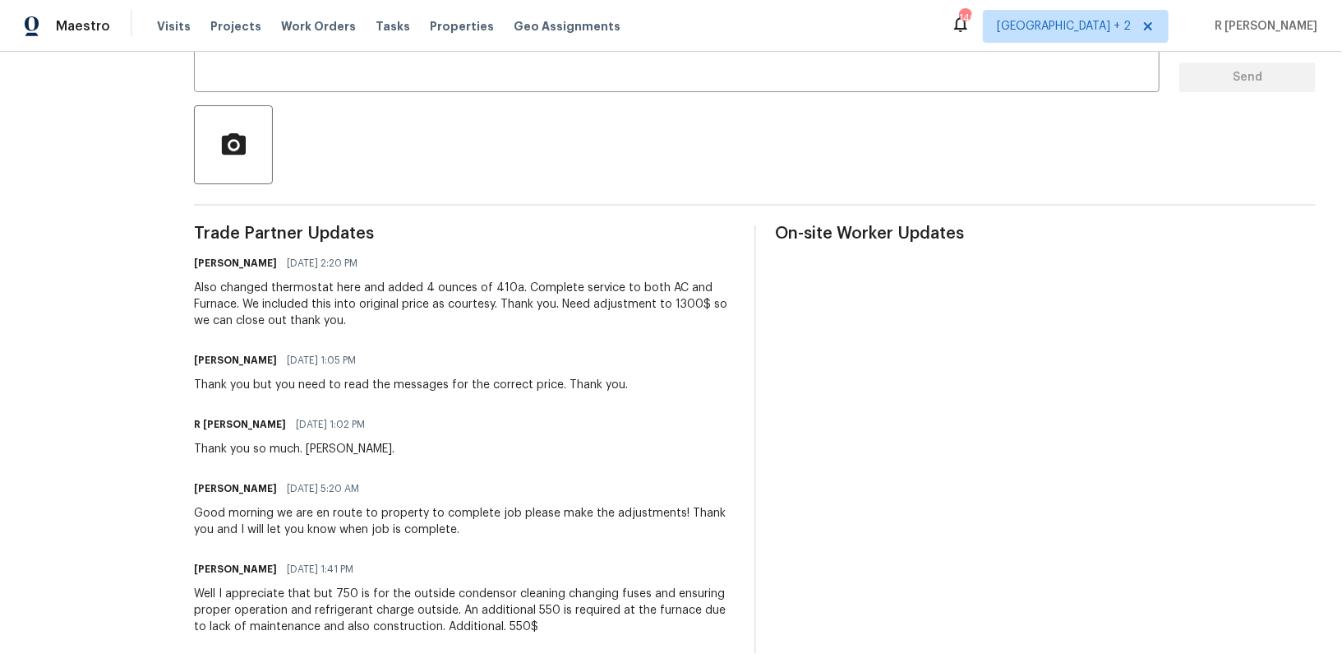
scroll to position [0, 0]
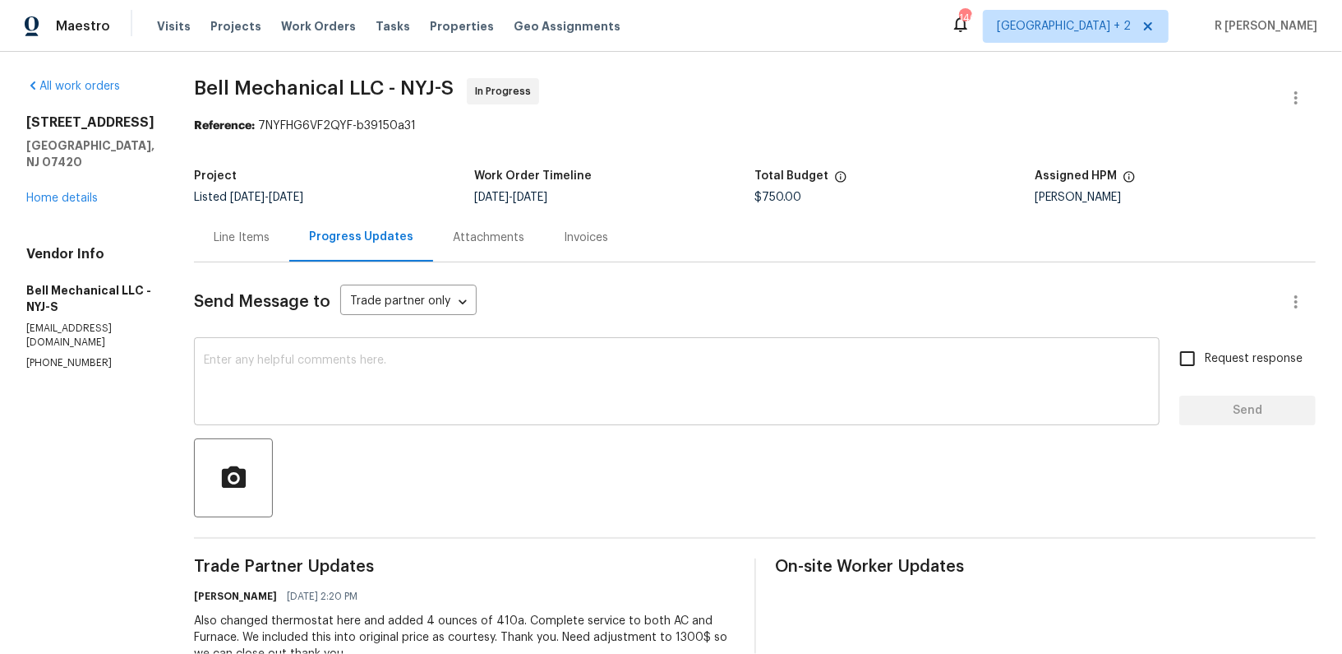
click at [344, 414] on div "x ​" at bounding box center [677, 383] width 966 height 84
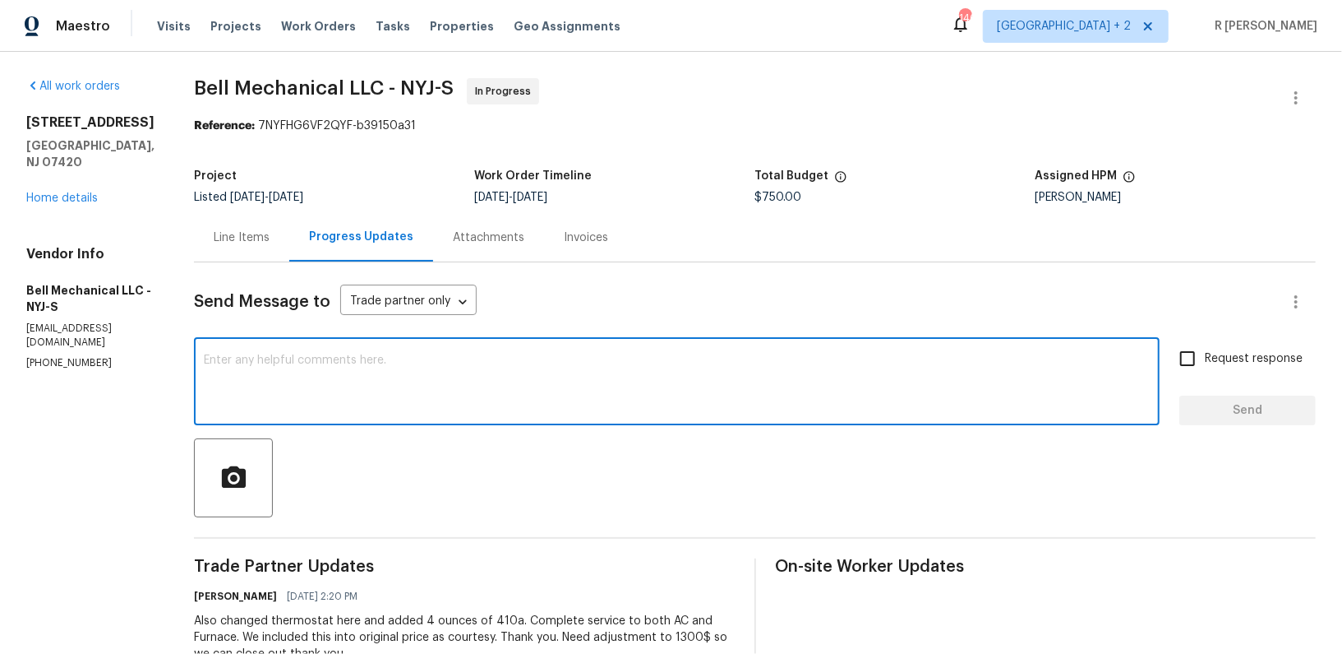
paste textarea "Thank you for the update. Let me check and get back to you."
type textarea "Thank you for the update. Let me check and get back to you."
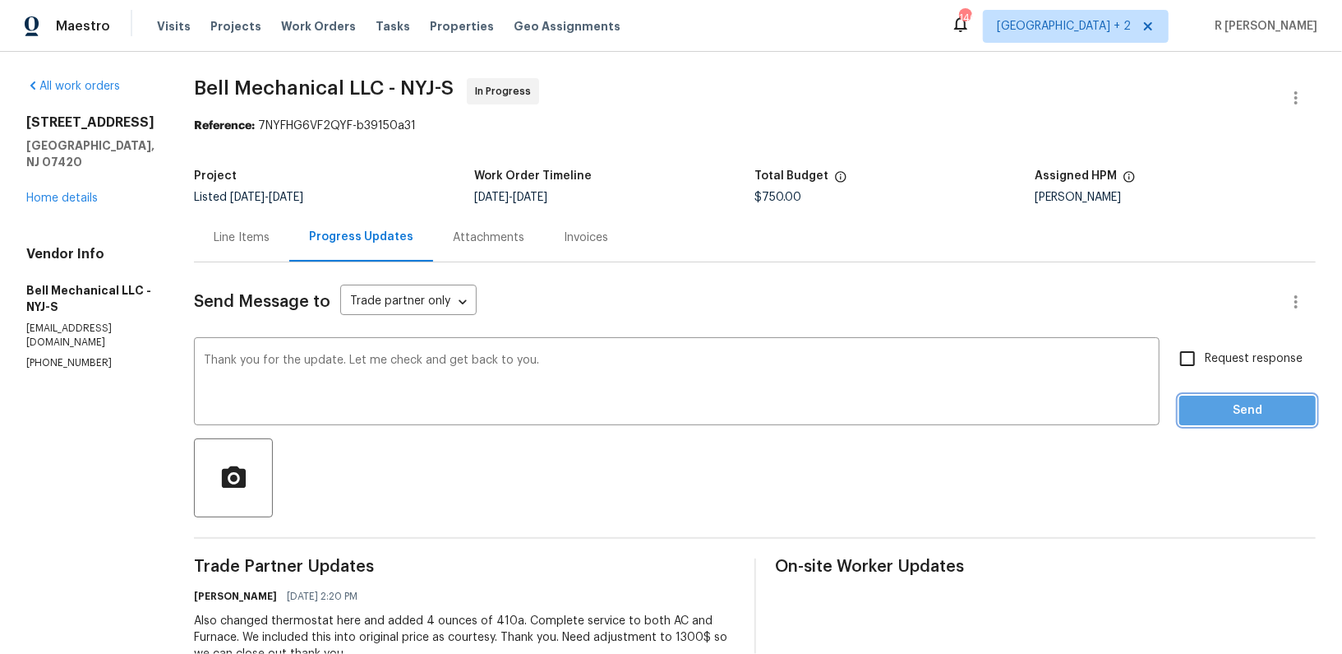
click at [1261, 404] on span "Send" at bounding box center [1248, 410] width 110 height 21
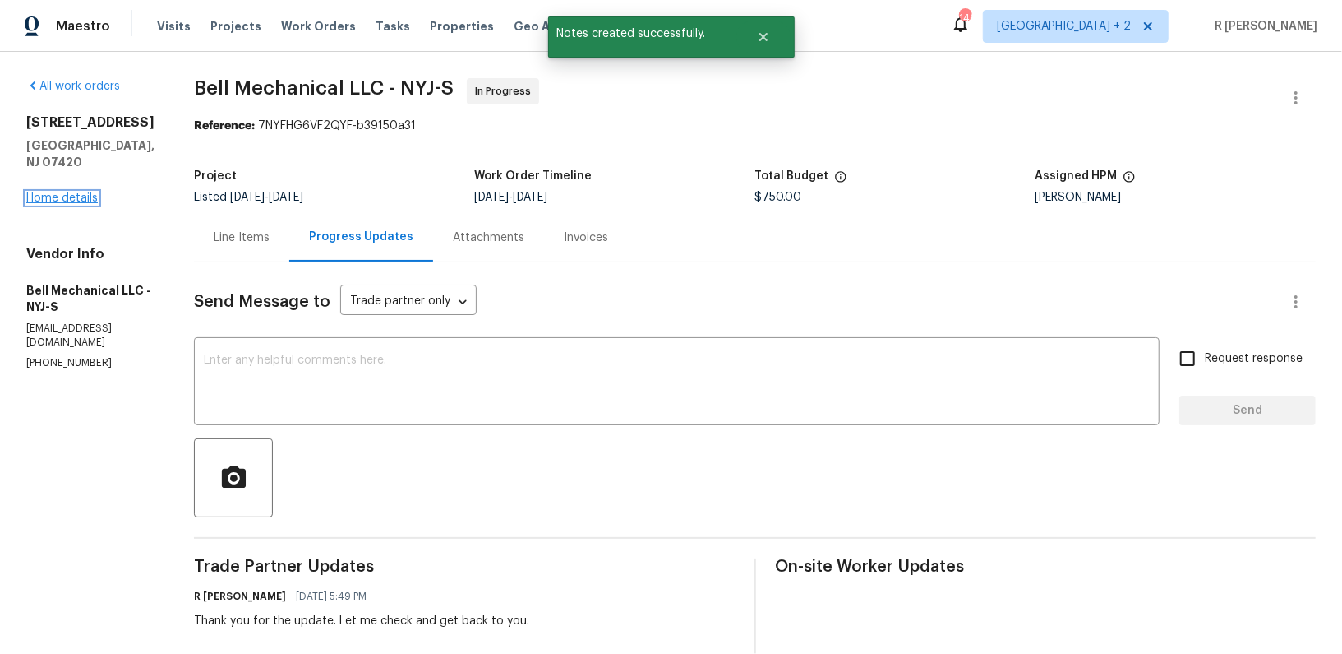
click at [64, 192] on link "Home details" at bounding box center [62, 198] width 72 height 12
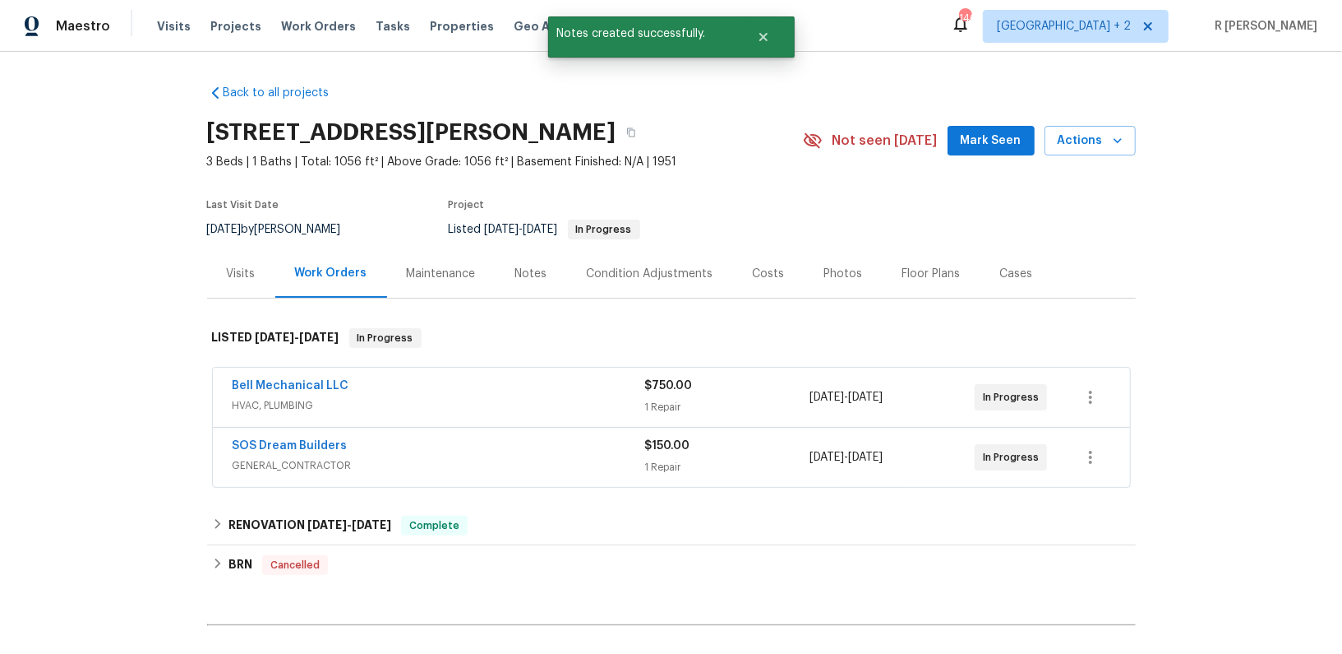
click at [368, 464] on span "GENERAL_CONTRACTOR" at bounding box center [439, 465] width 413 height 16
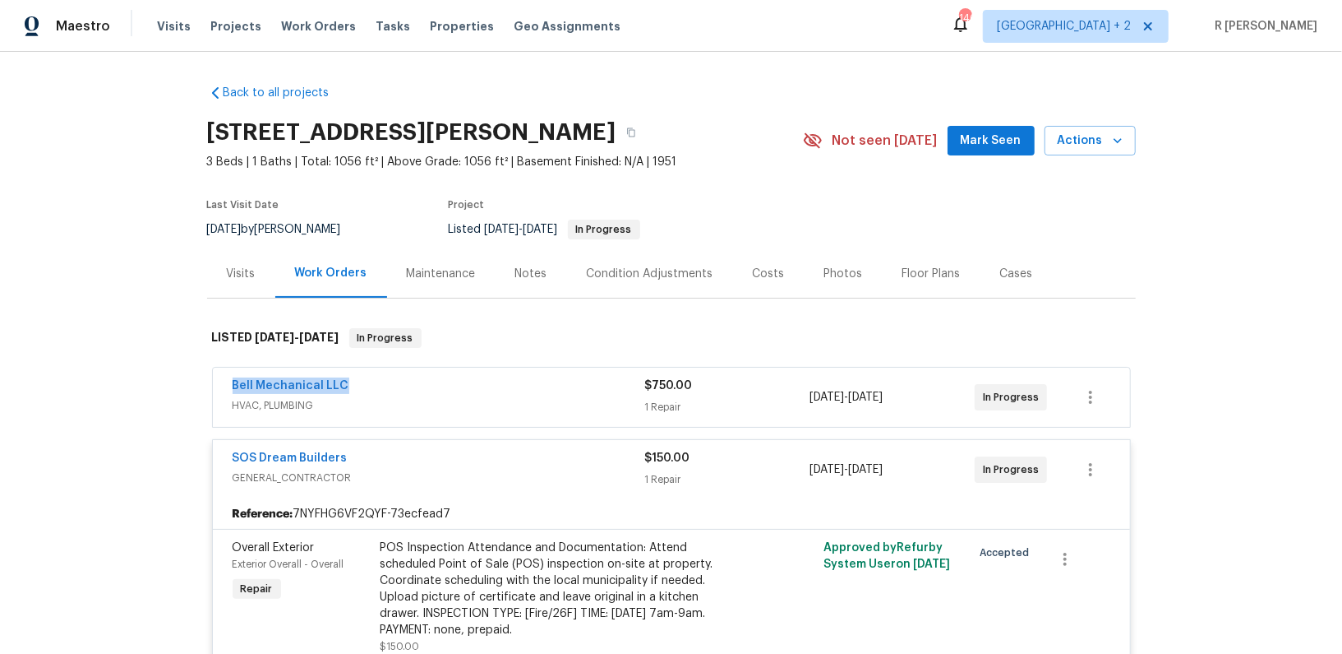
drag, startPoint x: 328, startPoint y: 386, endPoint x: 202, endPoint y: 384, distance: 125.8
click at [202, 384] on div "Back to all projects [STREET_ADDRESS][PERSON_NAME] 3 Beds | 1 Baths | Total: 10…" at bounding box center [671, 353] width 1342 height 602
copy link "Bell Mechanical LLC"
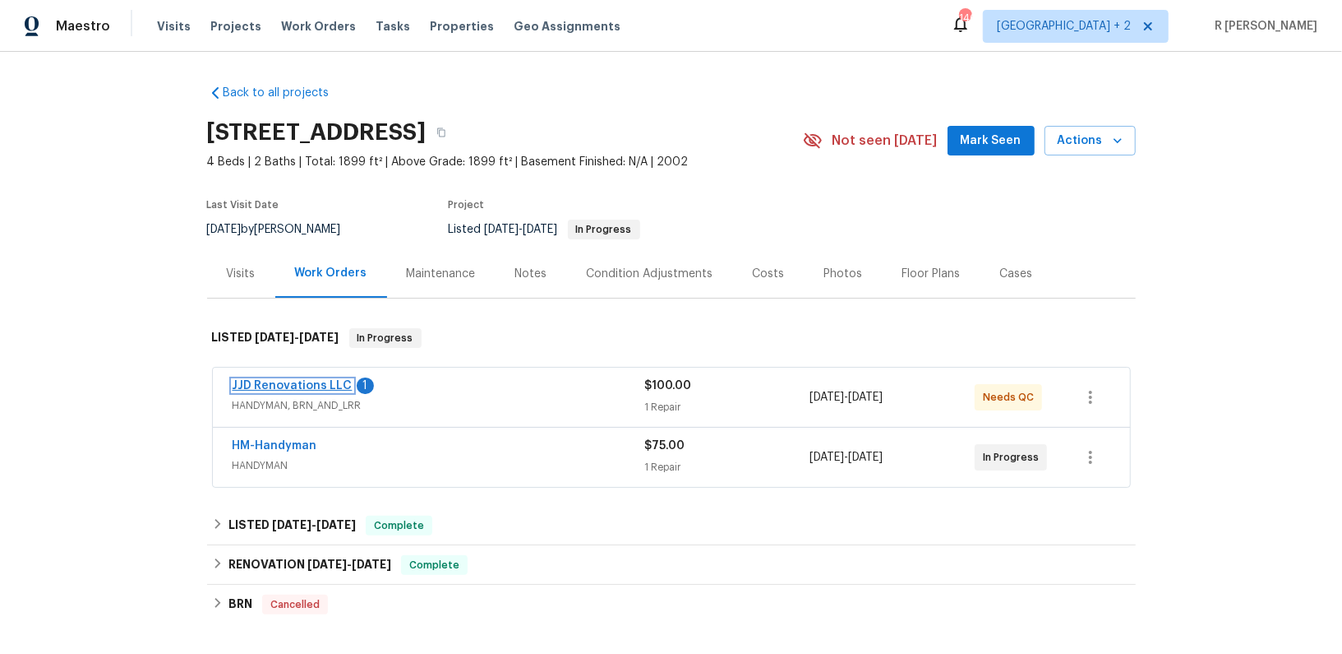
click at [321, 383] on link "JJD Renovations LLC" at bounding box center [293, 386] width 120 height 12
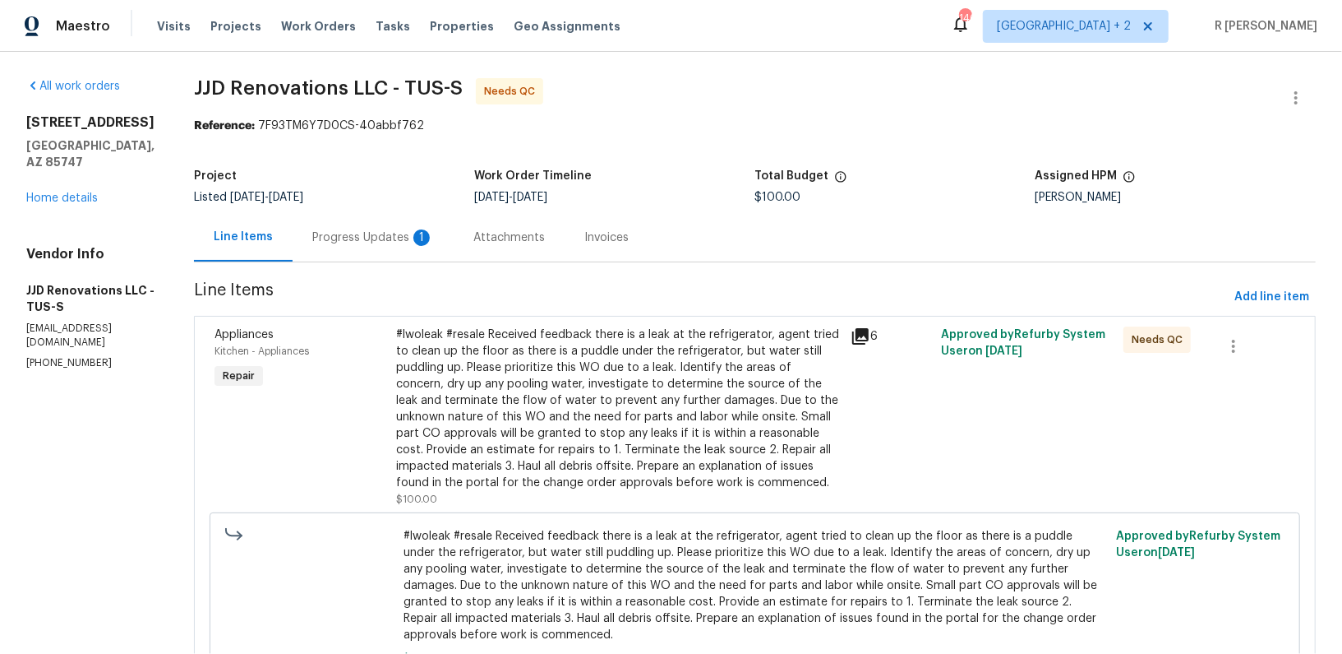
click at [379, 247] on div "Progress Updates 1" at bounding box center [373, 237] width 161 height 49
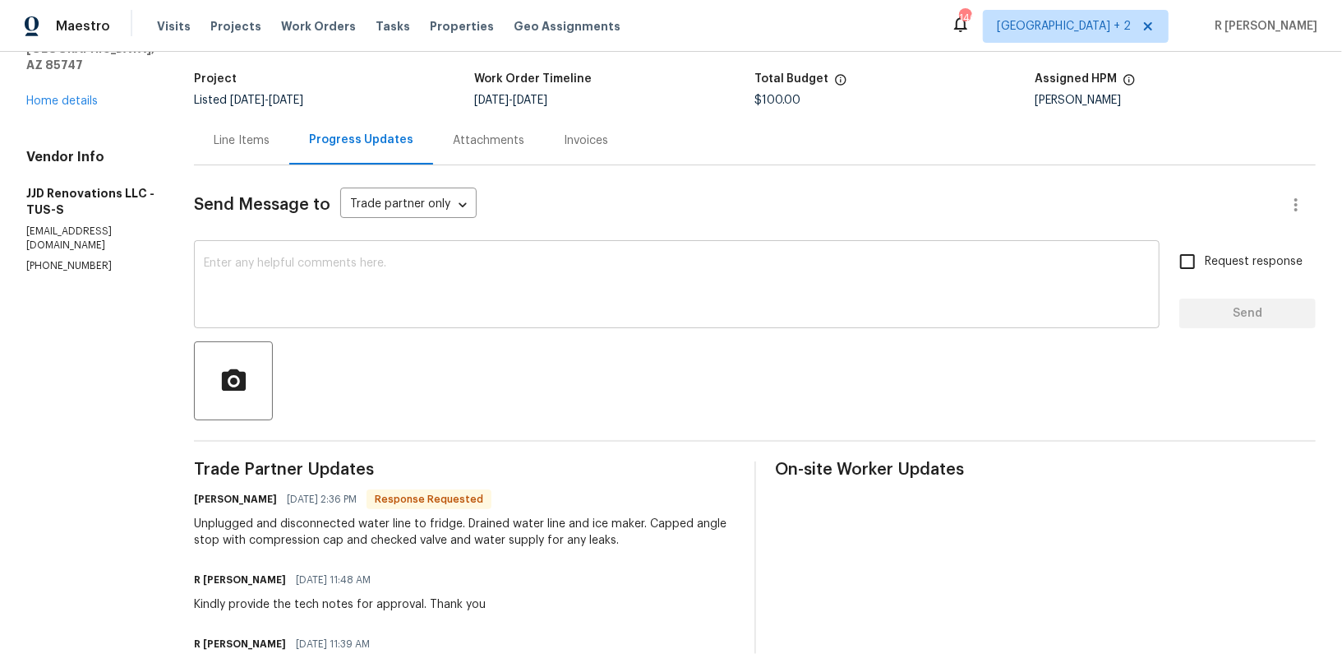
scroll to position [168, 0]
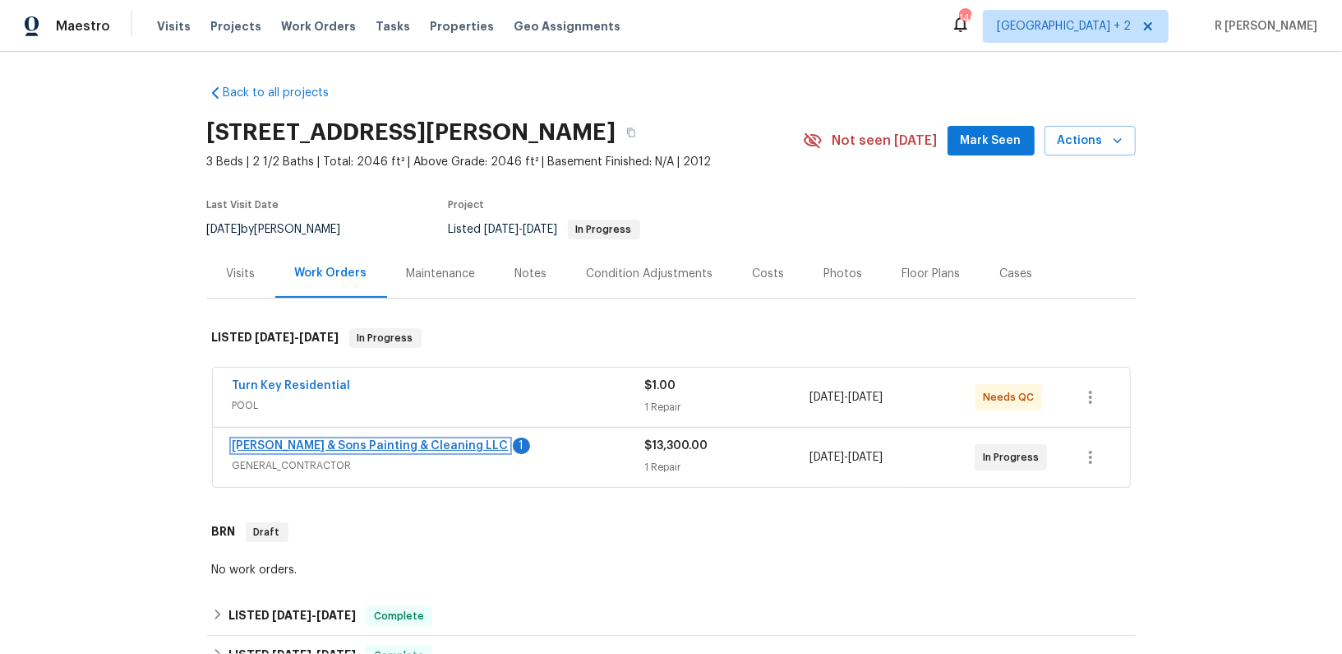
click at [288, 441] on link "[PERSON_NAME] & Sons Painting & Cleaning LLC" at bounding box center [371, 446] width 276 height 12
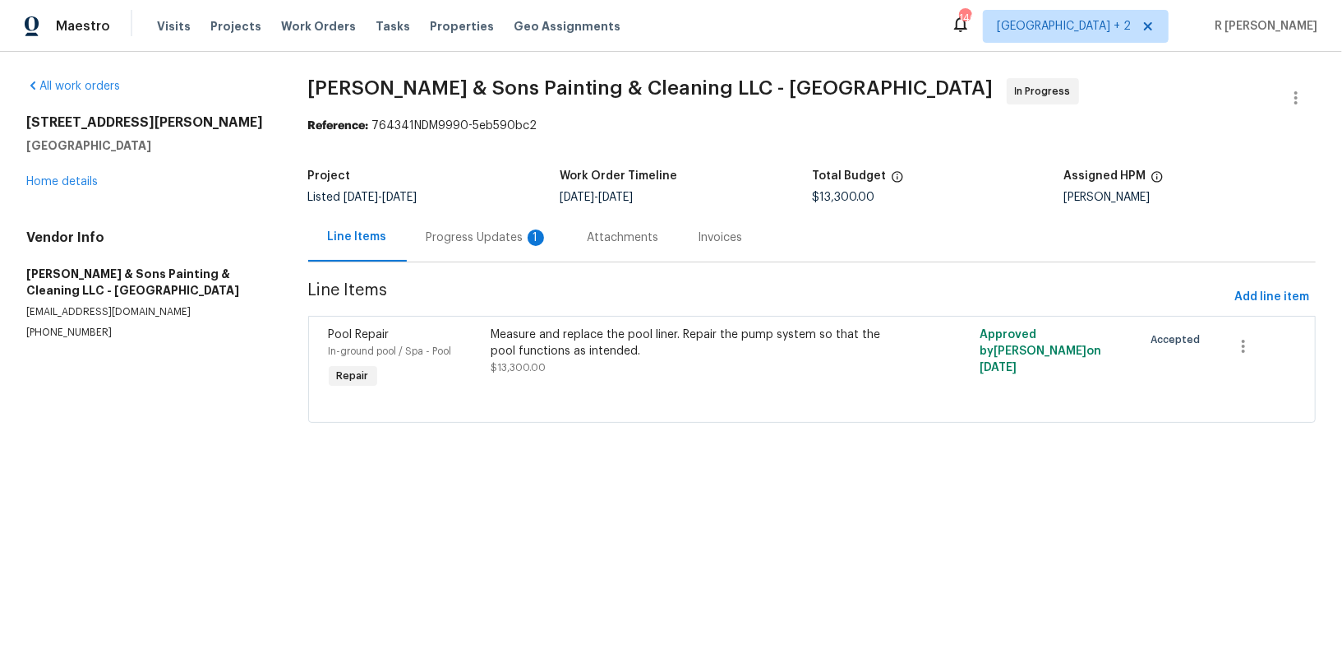
click at [462, 243] on div "Progress Updates 1" at bounding box center [488, 237] width 122 height 16
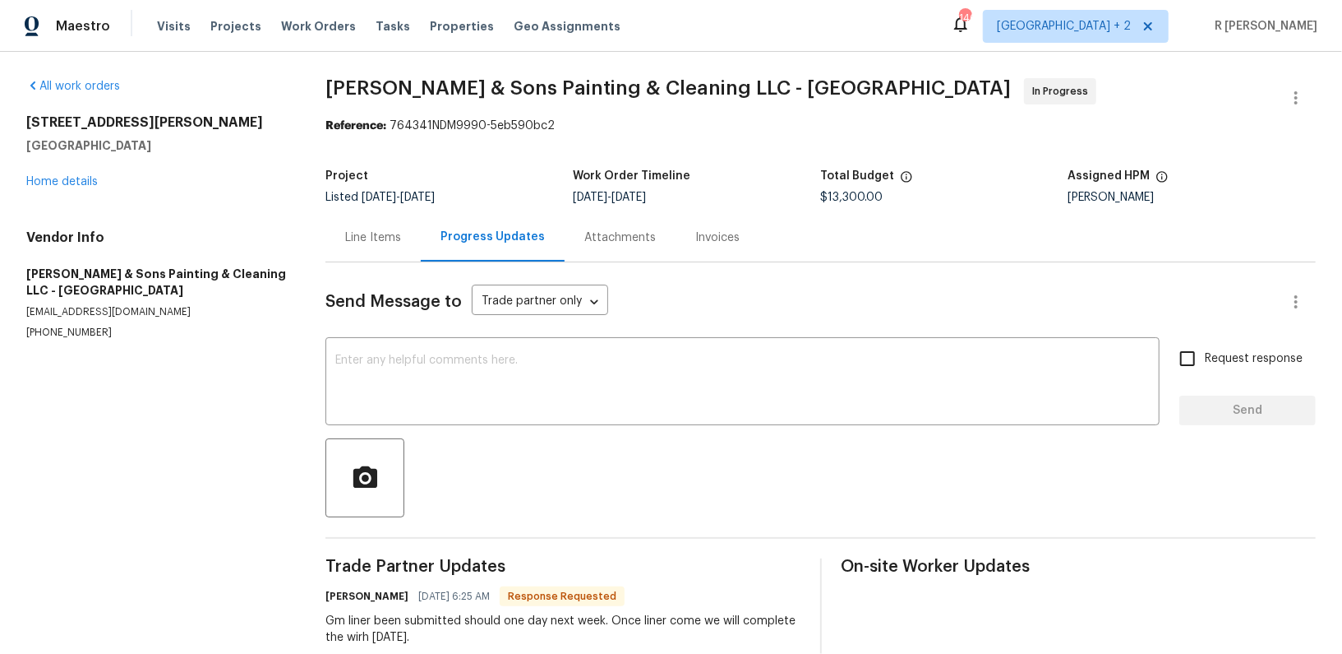
click at [67, 189] on div "1201 Dagmar Ln Wake Forest, NC 27587 Home details" at bounding box center [156, 152] width 260 height 76
click at [63, 183] on link "Home details" at bounding box center [62, 182] width 72 height 12
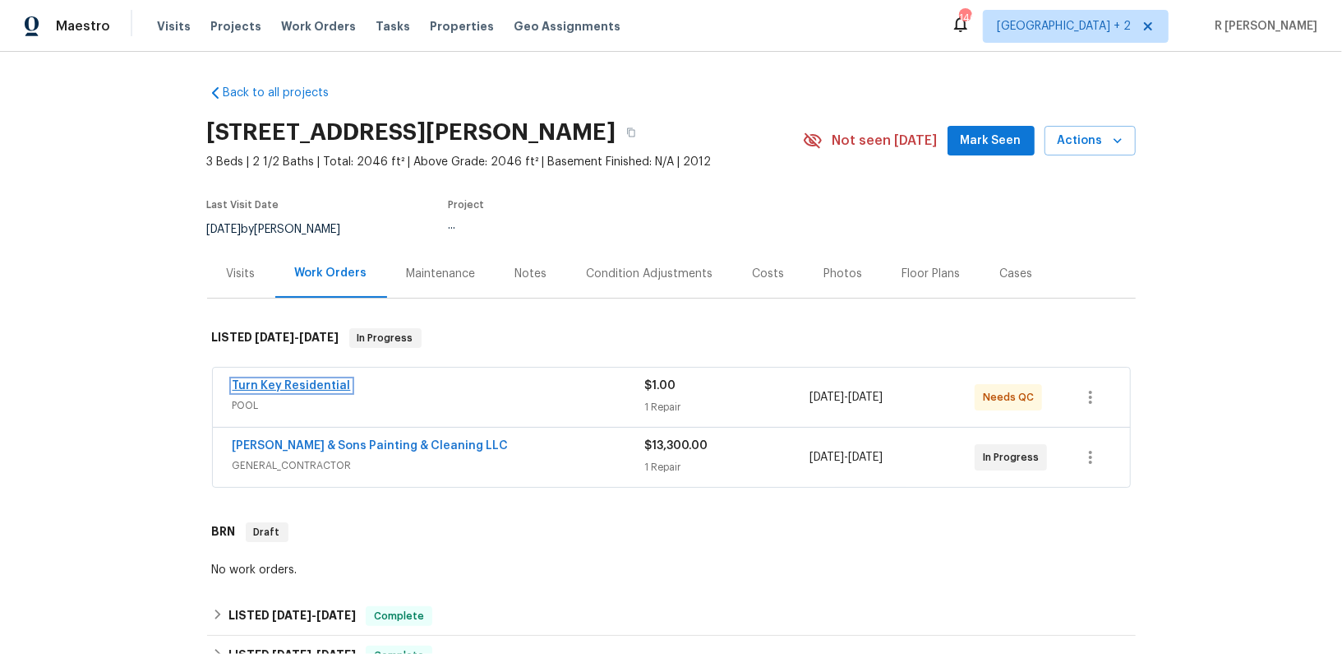
click at [326, 386] on link "Turn Key Residential" at bounding box center [292, 386] width 118 height 12
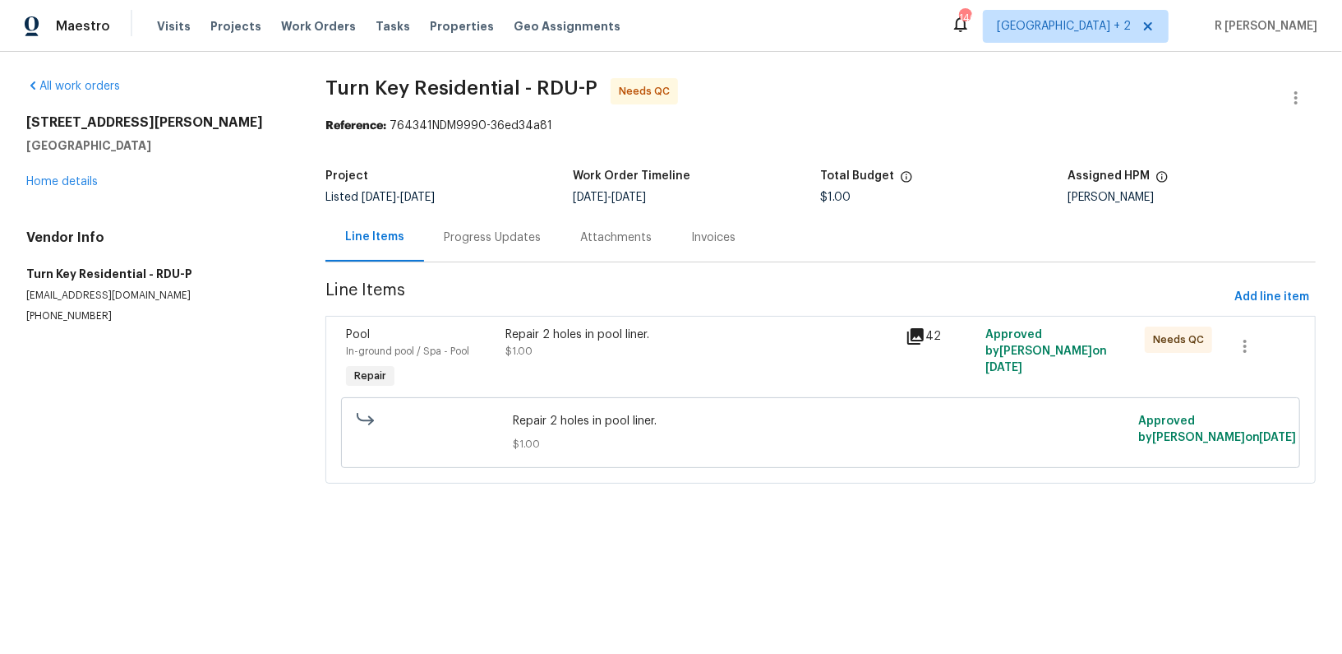
click at [466, 239] on div "Progress Updates" at bounding box center [492, 237] width 97 height 16
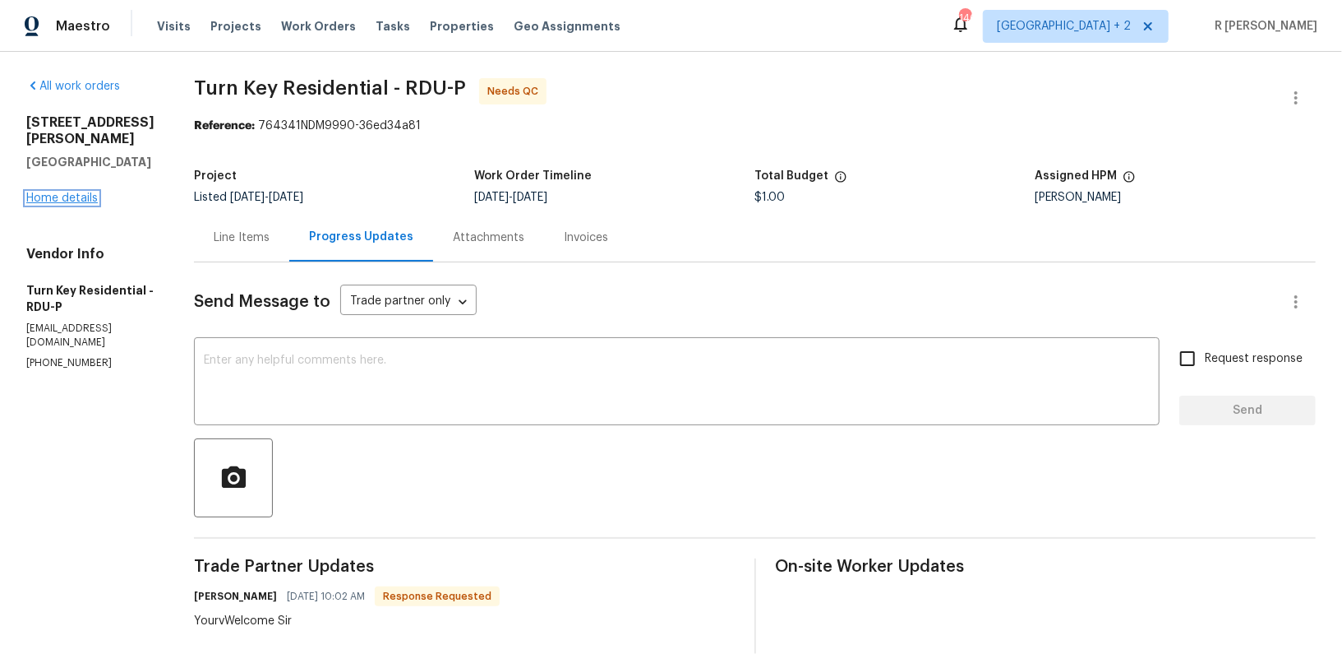
click at [44, 192] on link "Home details" at bounding box center [62, 198] width 72 height 12
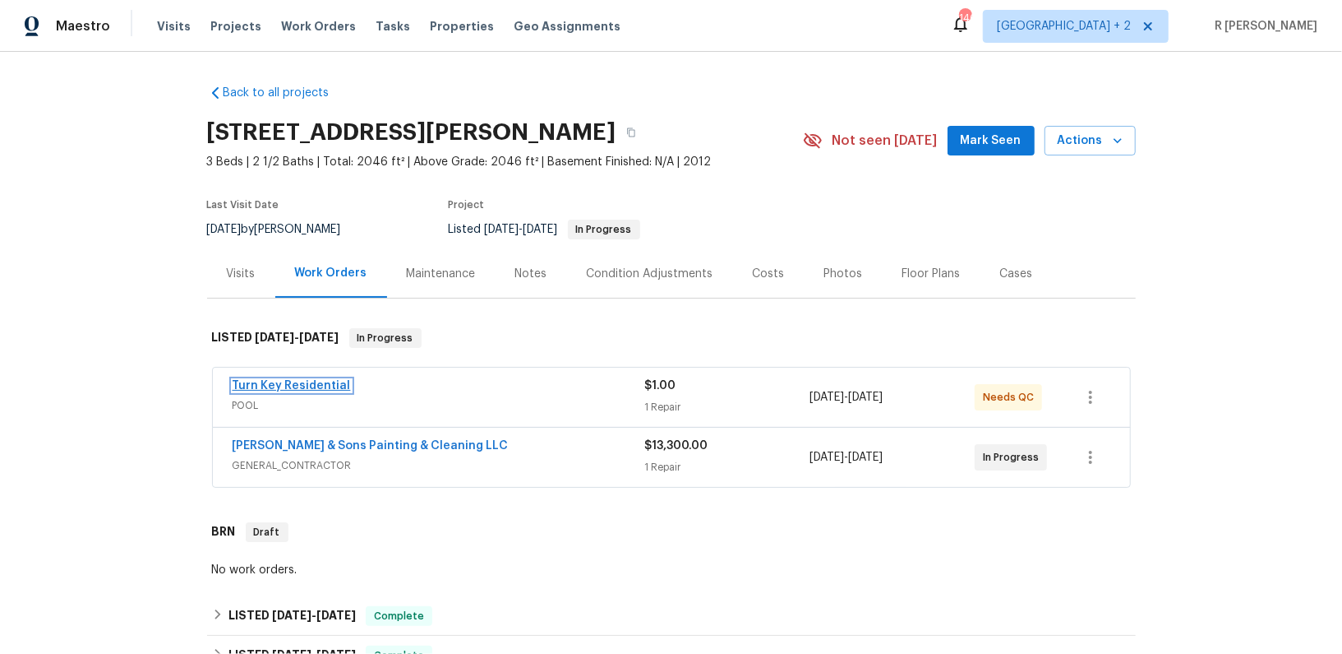
click at [310, 383] on link "Turn Key Residential" at bounding box center [292, 386] width 118 height 12
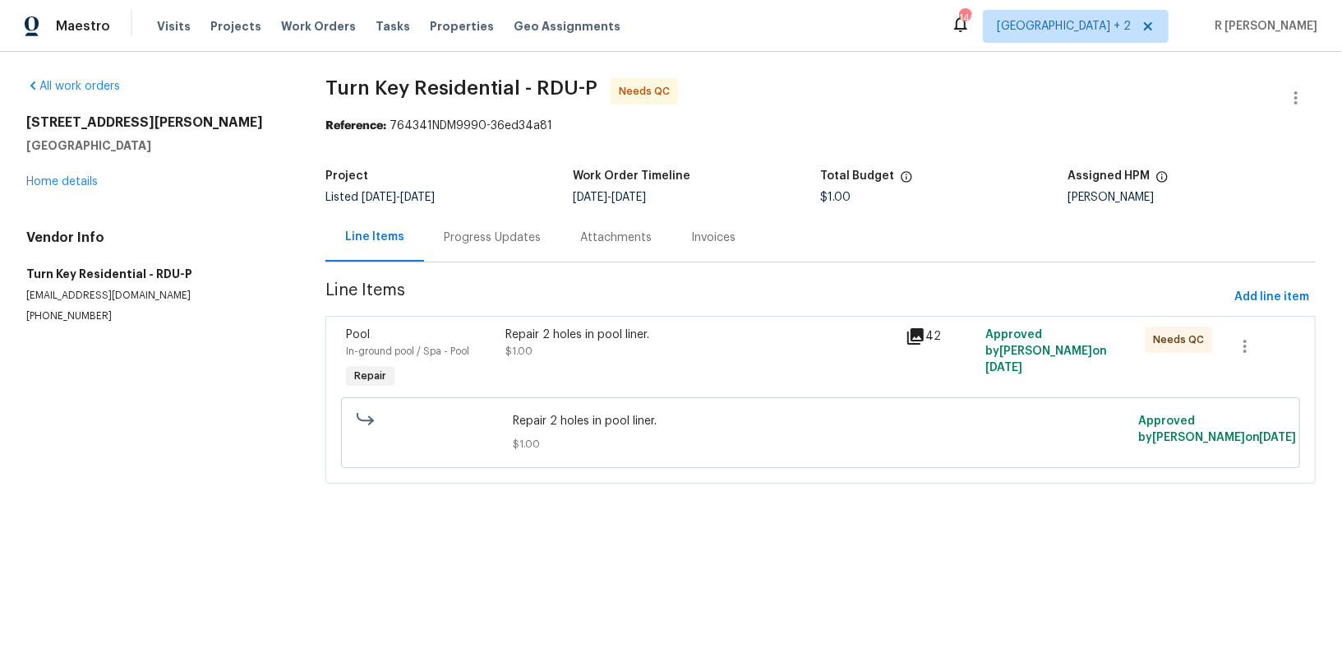
click at [515, 232] on div "Progress Updates" at bounding box center [492, 237] width 97 height 16
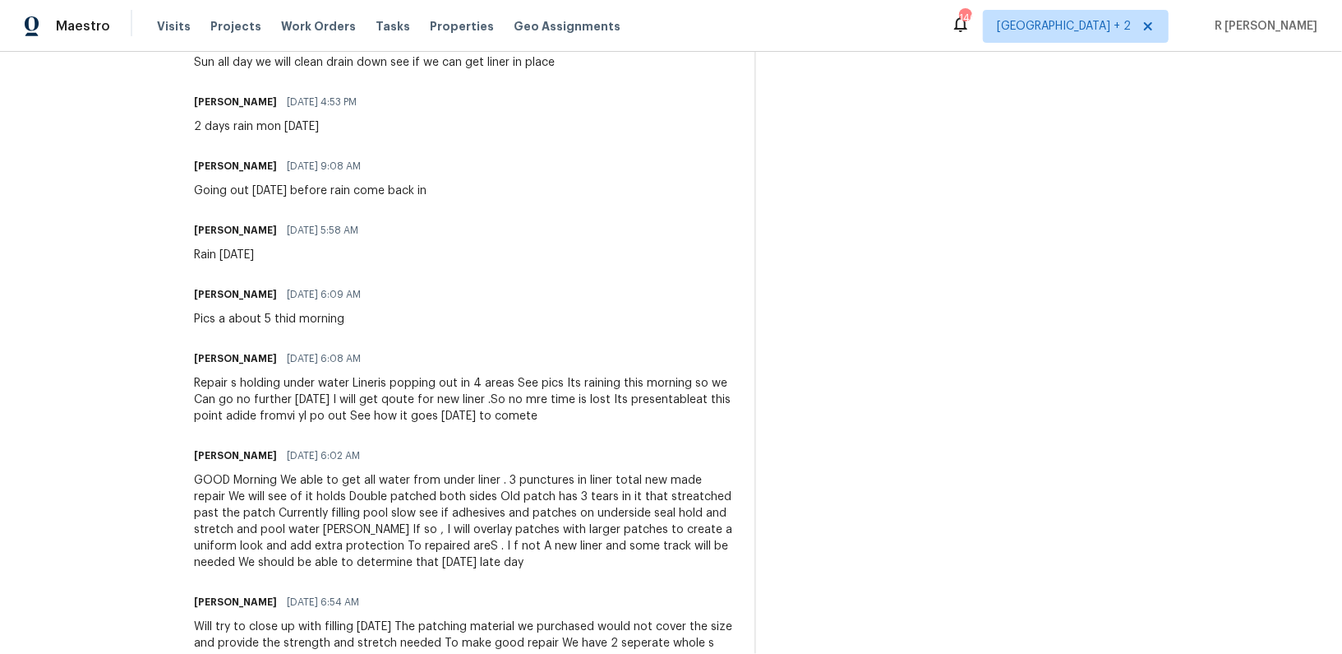
scroll to position [1807, 0]
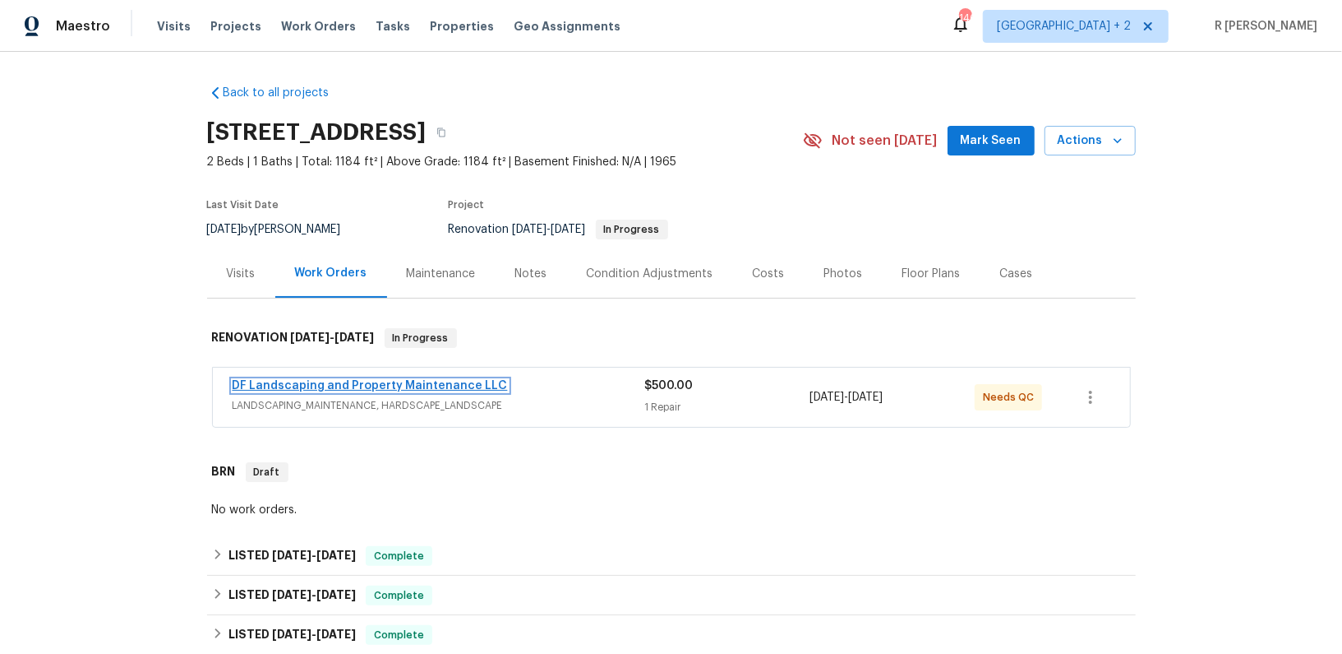
click at [278, 383] on link "DF Landscaping and Property Maintenance LLC" at bounding box center [370, 386] width 275 height 12
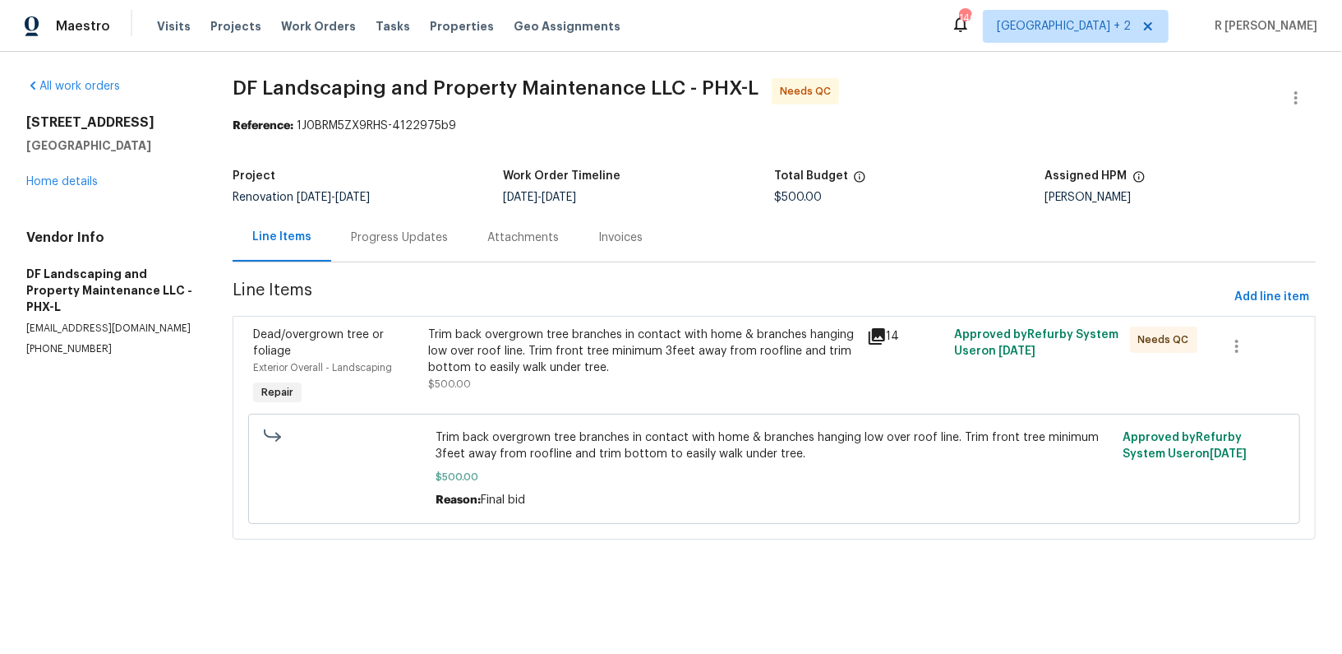
click at [414, 232] on div "Progress Updates" at bounding box center [399, 237] width 97 height 16
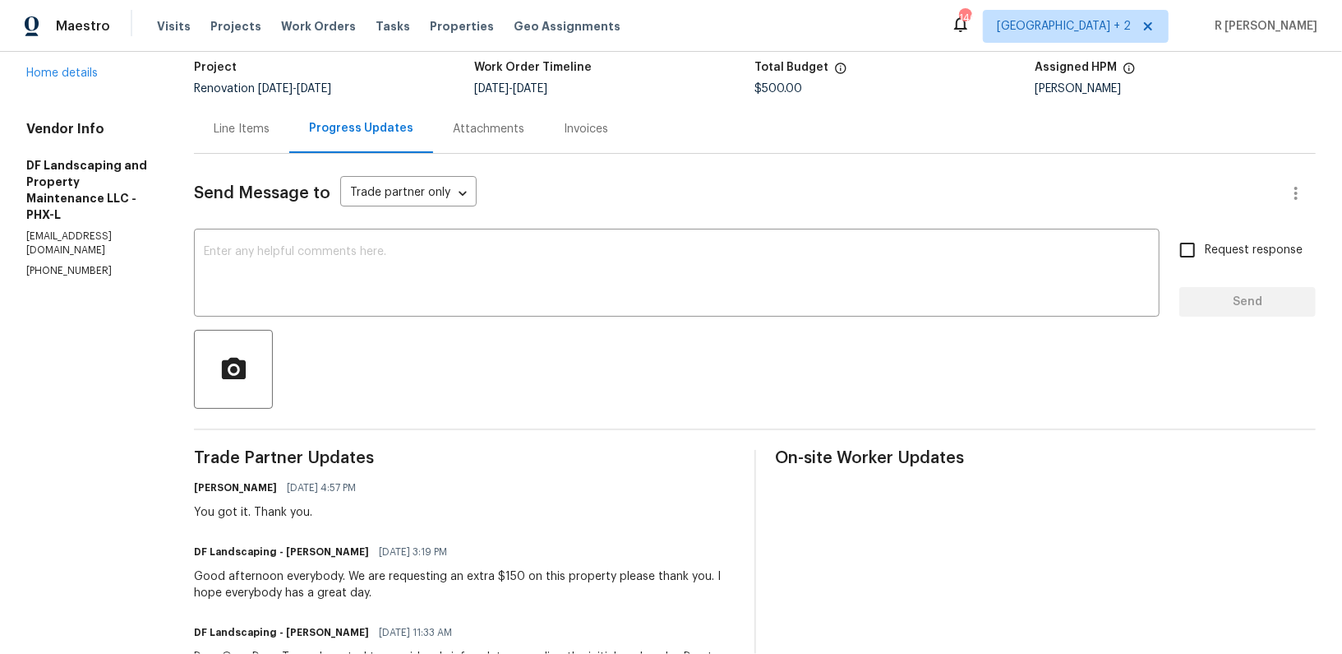
scroll to position [57, 0]
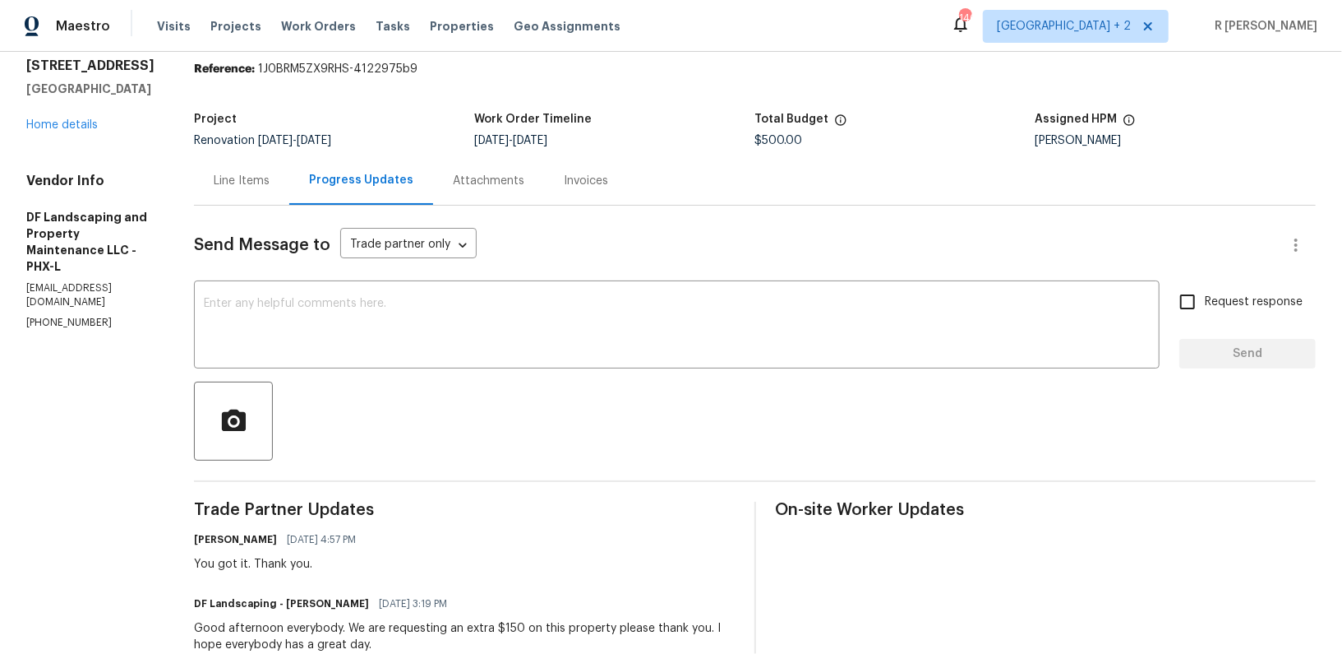
click at [219, 177] on div "Line Items" at bounding box center [241, 180] width 95 height 49
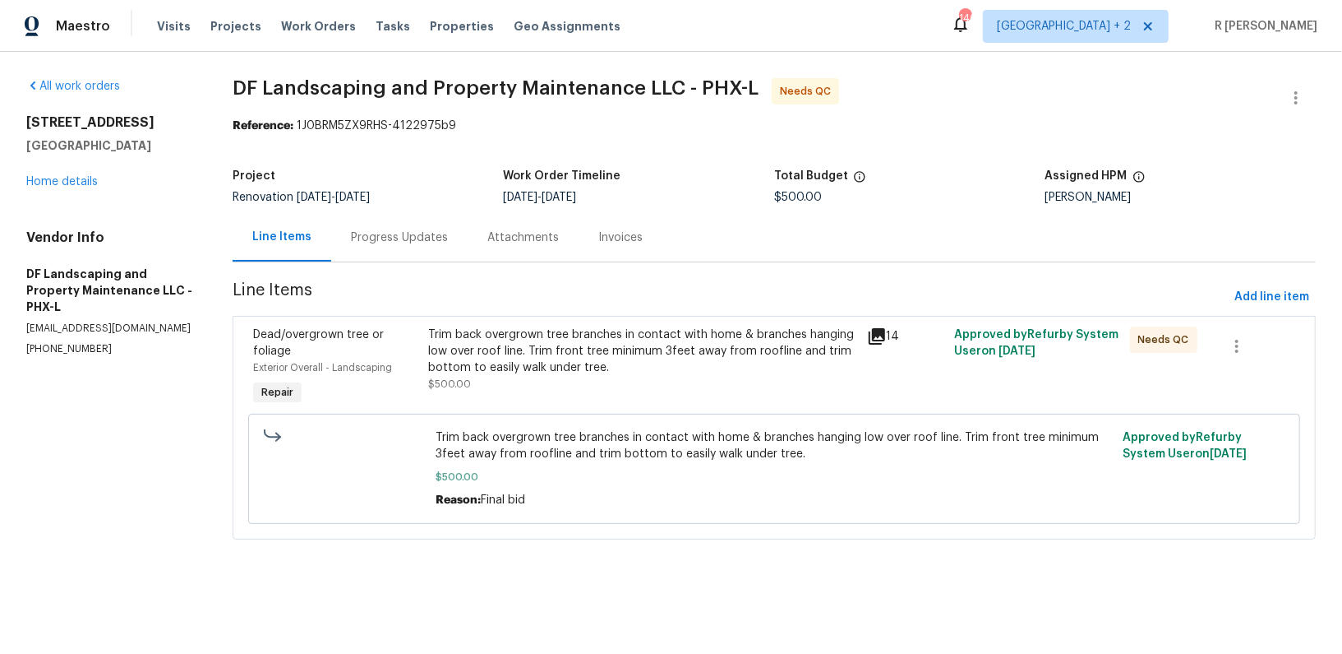
click at [490, 350] on div "Trim back overgrown tree branches in contact with home & branches hanging low o…" at bounding box center [642, 350] width 428 height 49
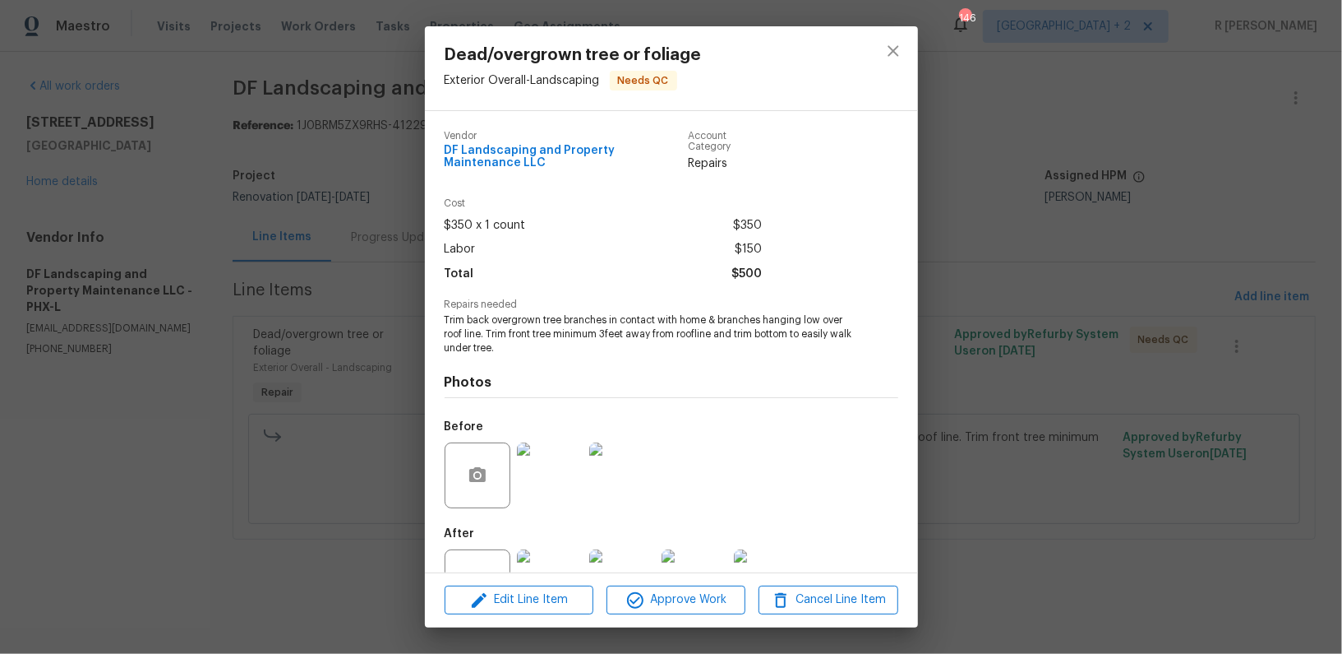
scroll to position [59, 0]
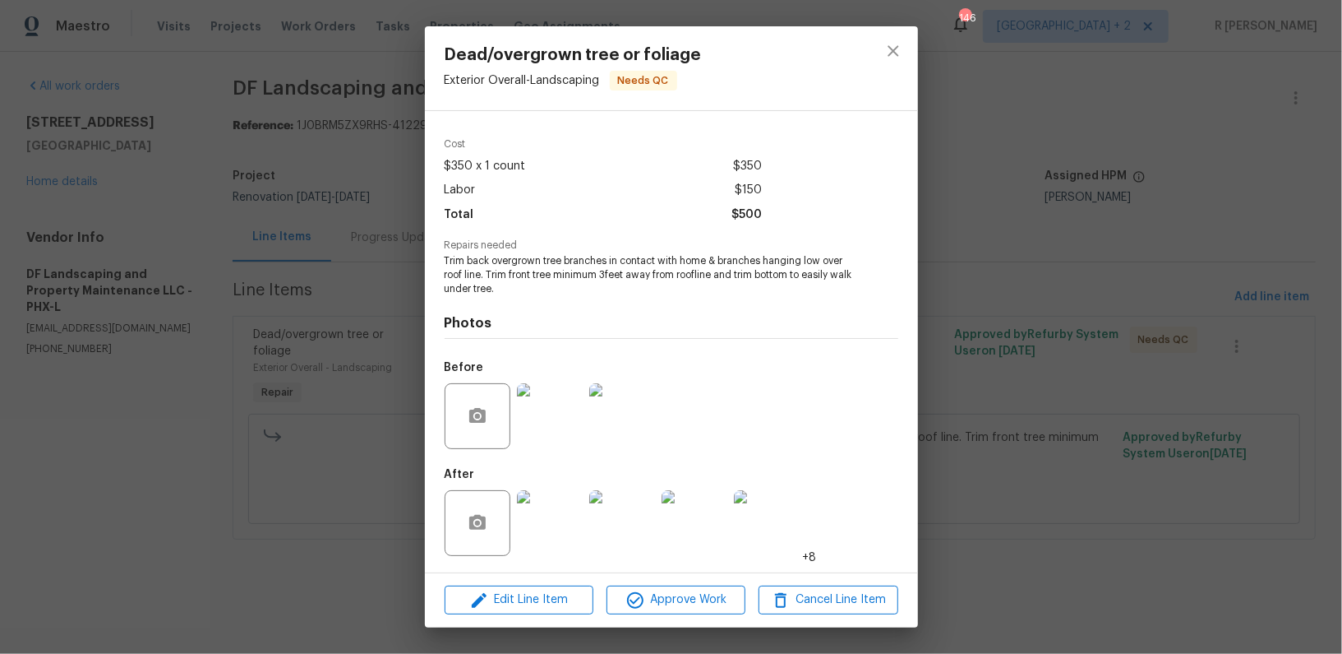
click at [546, 412] on img at bounding box center [550, 416] width 66 height 66
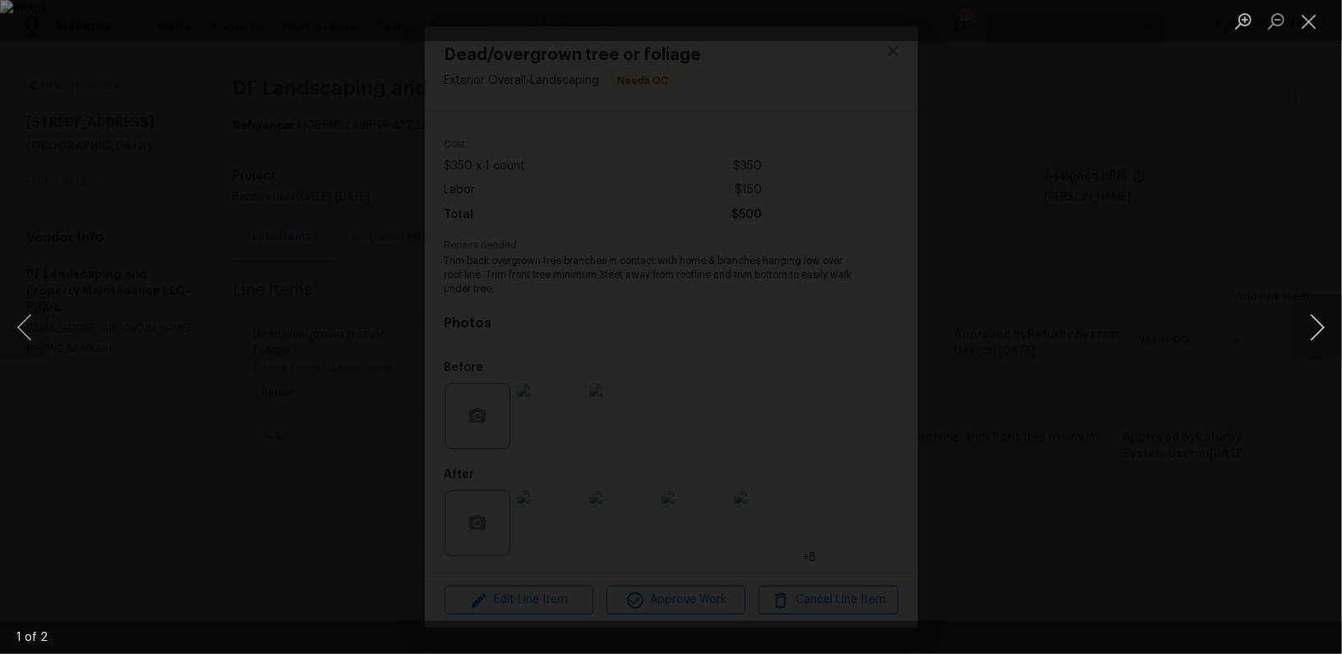
click at [1310, 327] on button "Next image" at bounding box center [1317, 327] width 49 height 66
click at [1320, 17] on button "Close lightbox" at bounding box center [1309, 21] width 33 height 29
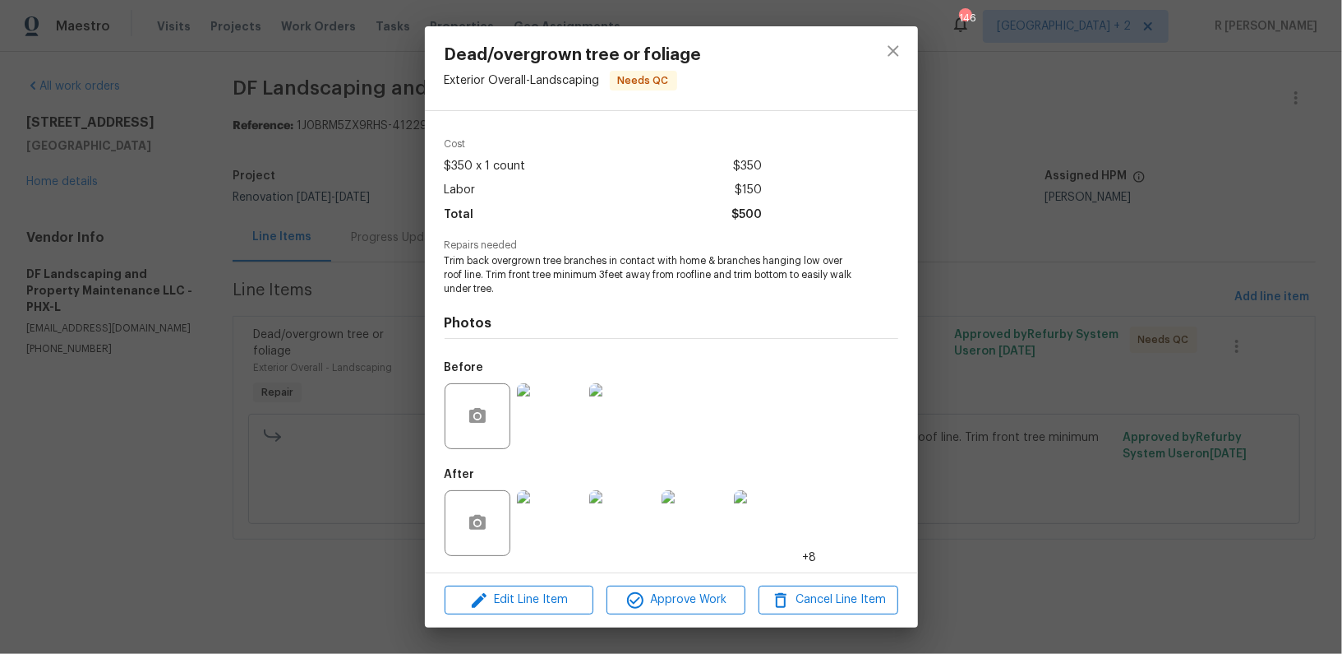
click at [541, 524] on img at bounding box center [550, 523] width 66 height 66
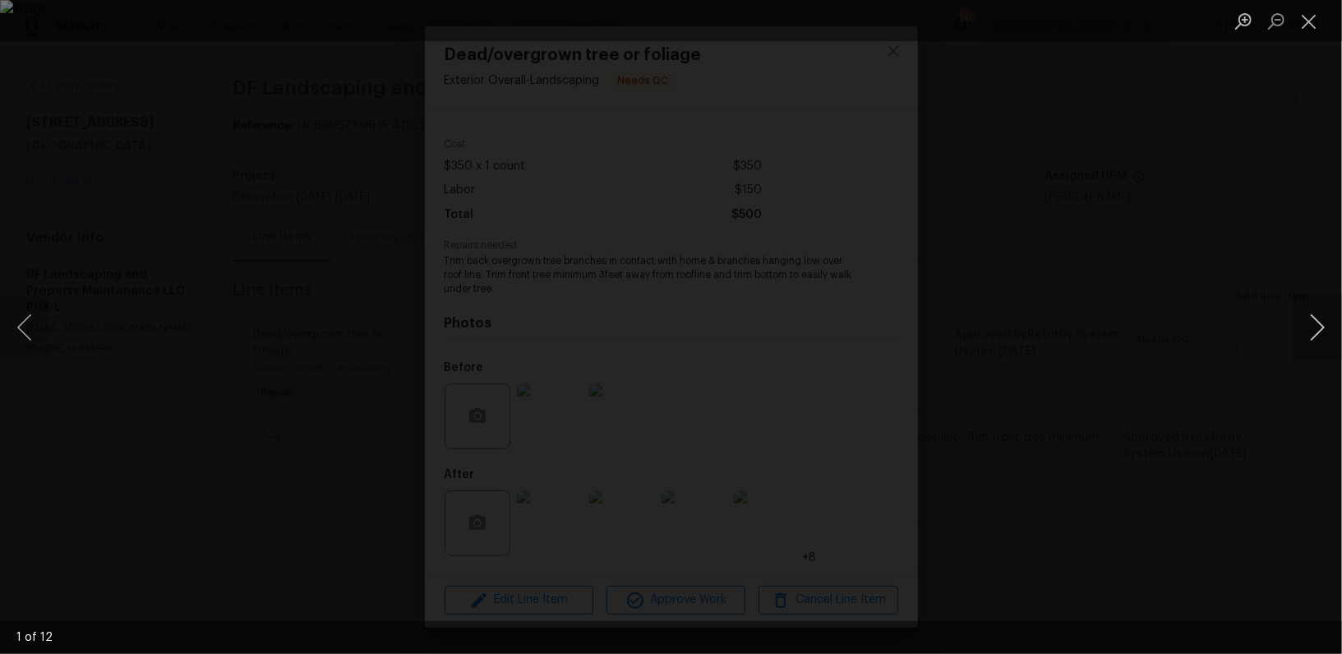
click at [1317, 324] on button "Next image" at bounding box center [1317, 327] width 49 height 66
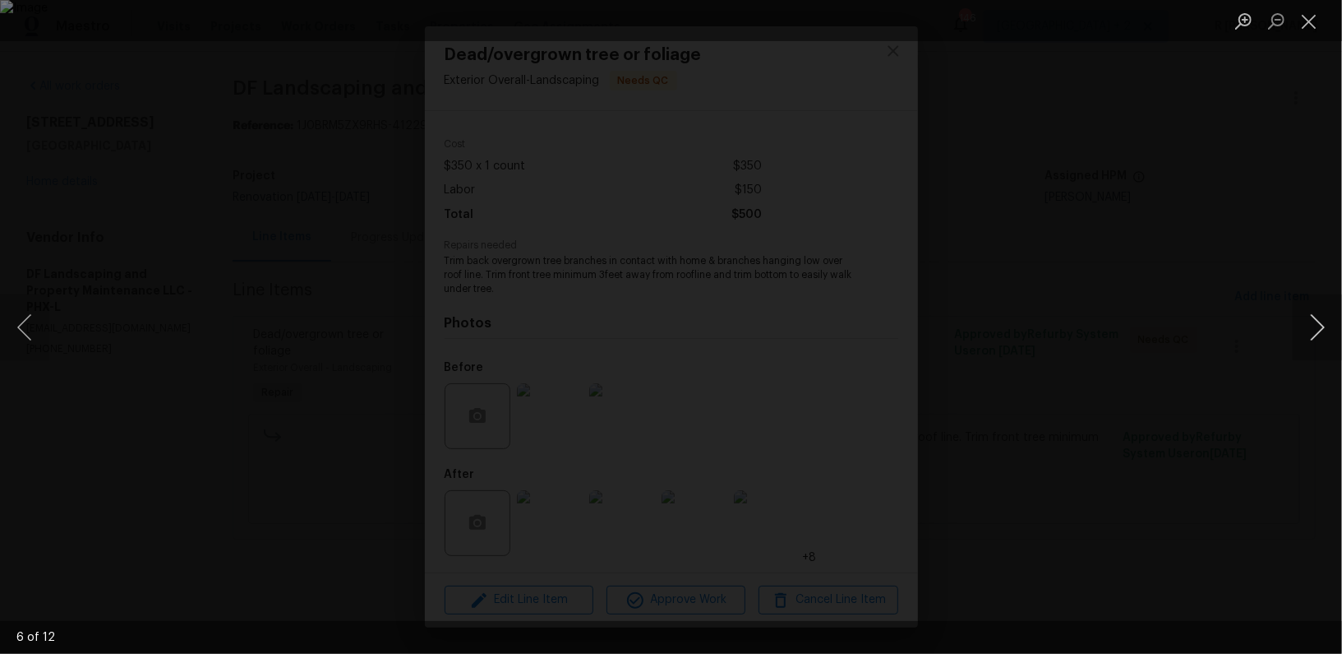
click at [1317, 324] on button "Next image" at bounding box center [1317, 327] width 49 height 66
click at [1319, 29] on button "Close lightbox" at bounding box center [1309, 21] width 33 height 29
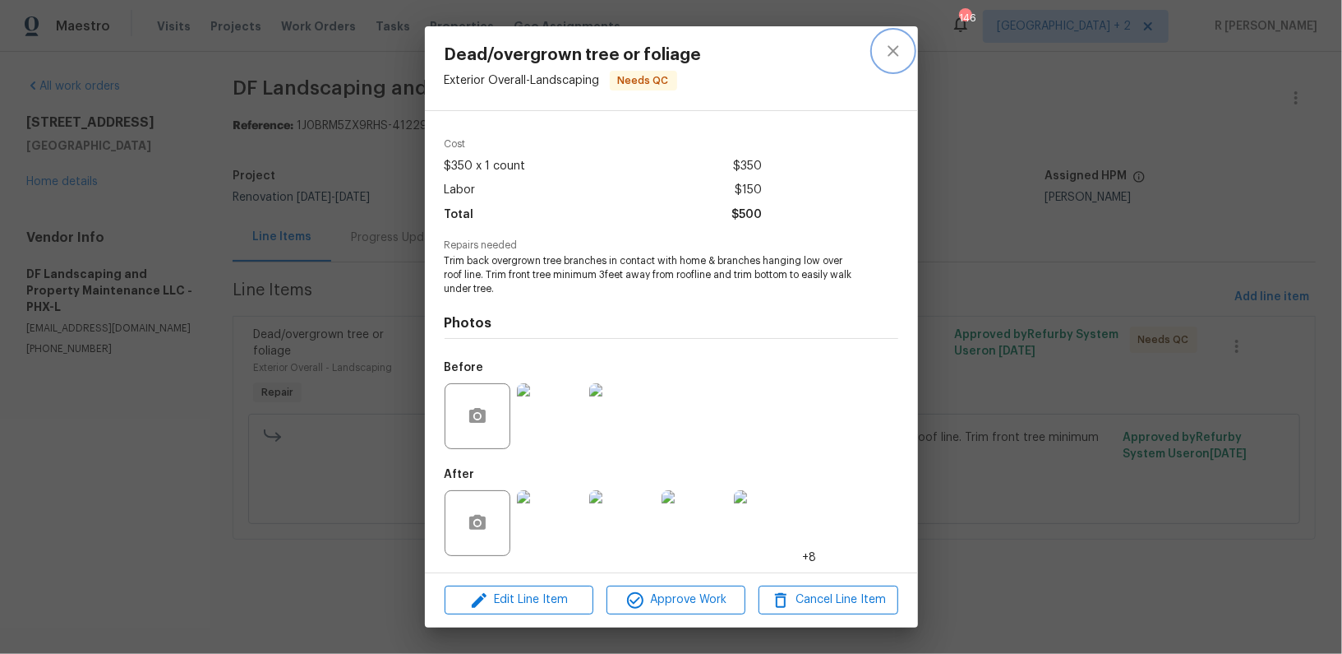
click at [889, 49] on icon "close" at bounding box center [894, 51] width 20 height 20
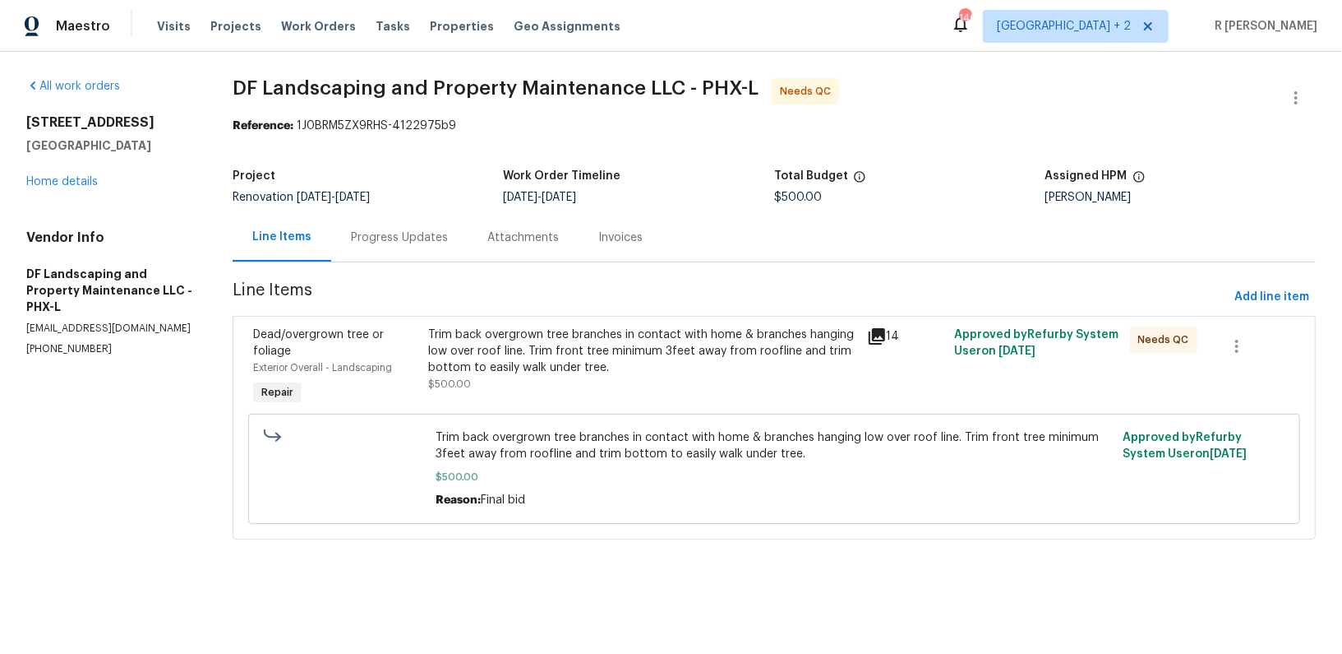
click at [392, 241] on div "Progress Updates" at bounding box center [399, 237] width 97 height 16
